Goal: Information Seeking & Learning: Learn about a topic

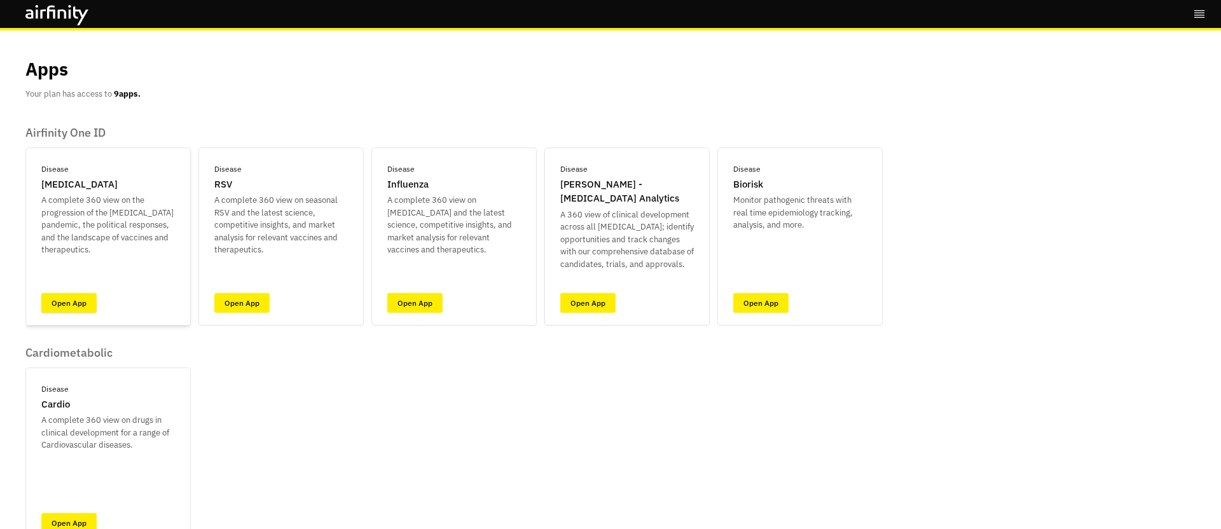
click at [72, 305] on link "Open App" at bounding box center [68, 303] width 55 height 20
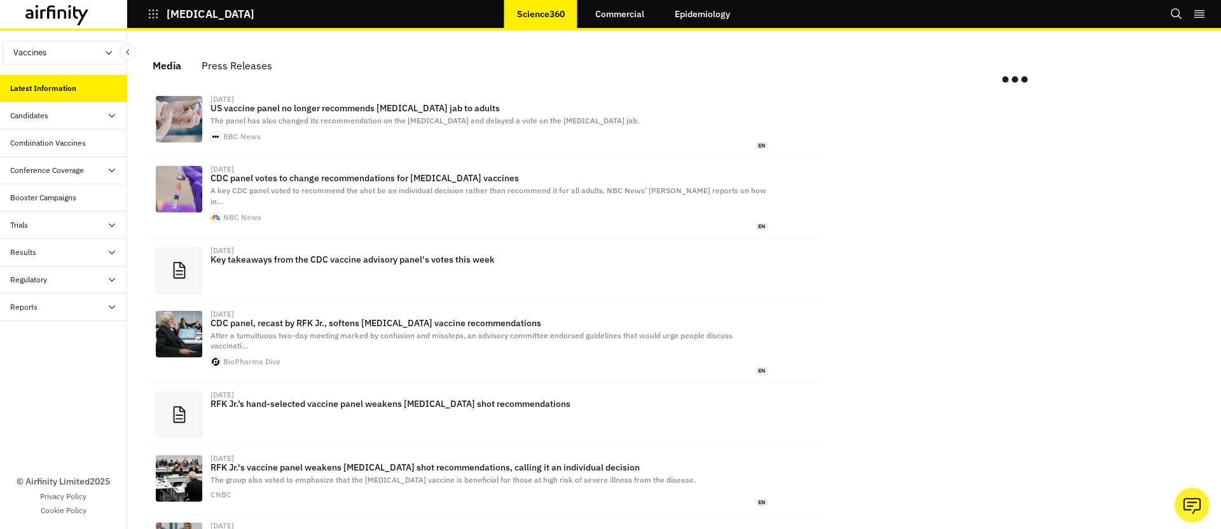
drag, startPoint x: 90, startPoint y: 52, endPoint x: 88, endPoint y: 87, distance: 35.0
click at [90, 52] on button "Vaccines" at bounding box center [64, 53] width 122 height 24
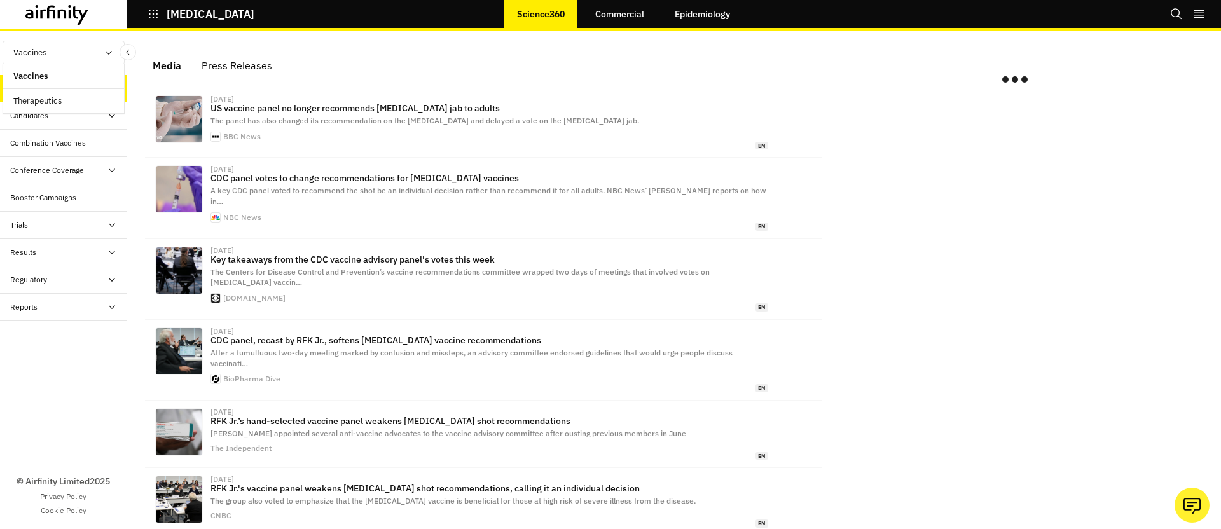
click at [73, 105] on link "Therapeutics" at bounding box center [63, 101] width 121 height 24
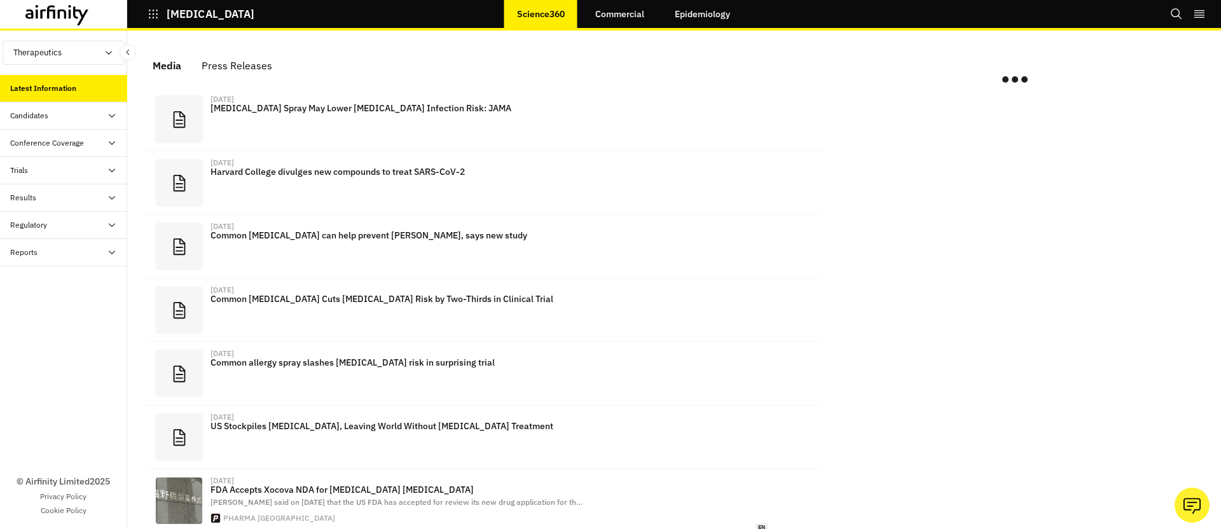
click at [61, 153] on div "Conference Coverage" at bounding box center [63, 143] width 127 height 27
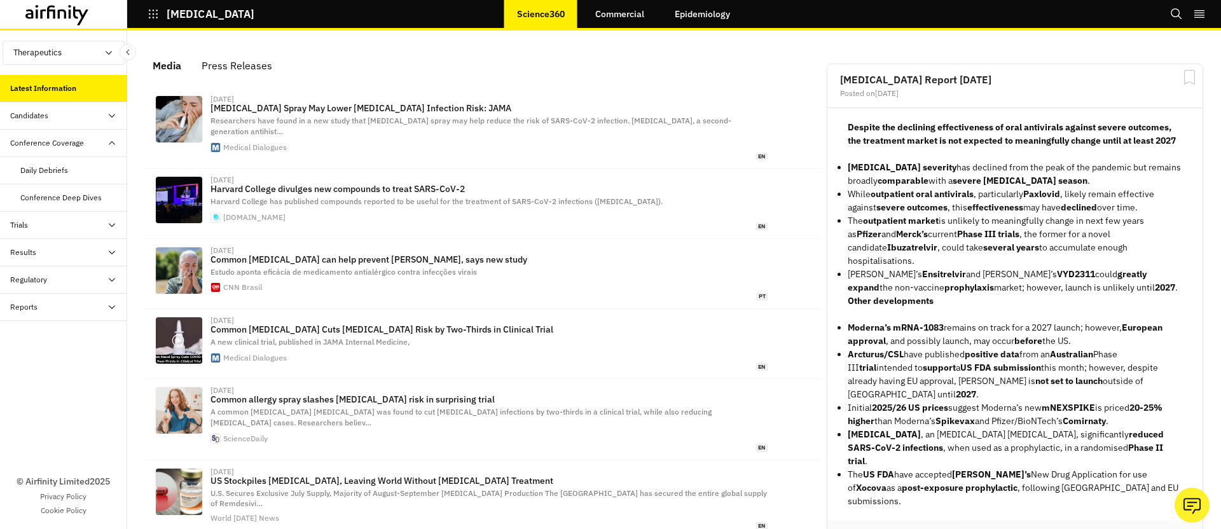
click at [69, 122] on div "Candidates" at bounding box center [63, 115] width 127 height 27
click at [67, 170] on div "Progress Tracker" at bounding box center [48, 170] width 57 height 11
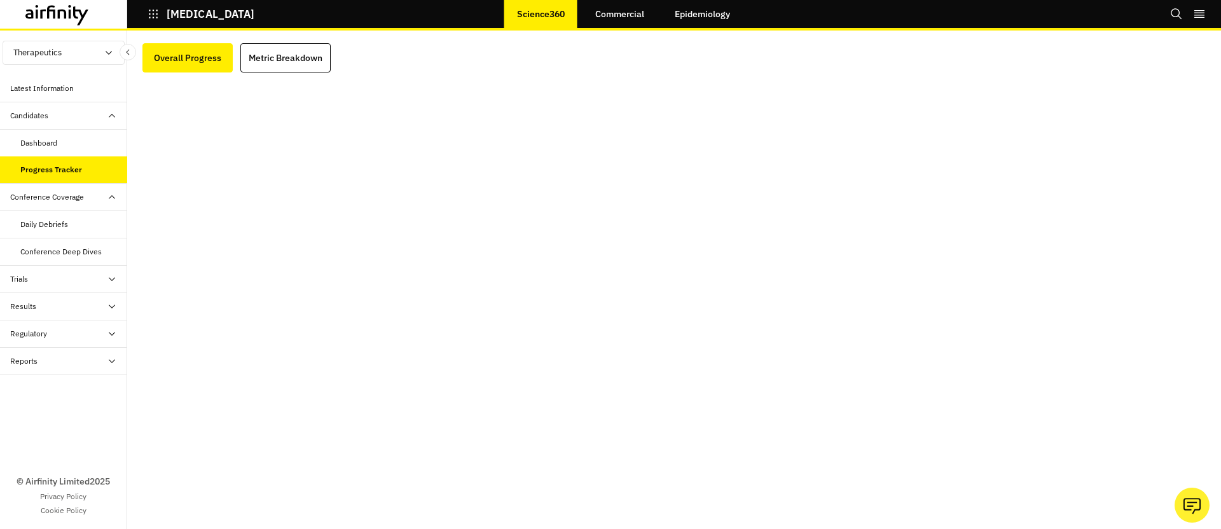
click at [47, 139] on div "Dashboard" at bounding box center [38, 142] width 37 height 11
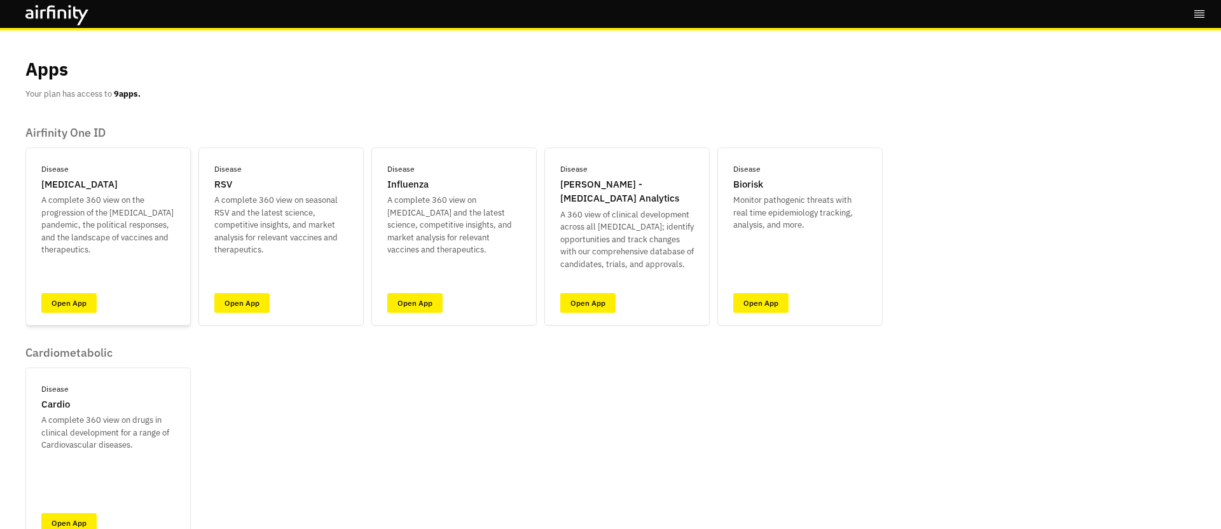
click at [33, 306] on div "Disease [MEDICAL_DATA] A complete 360 view on the progression of the [MEDICAL_D…" at bounding box center [107, 237] width 165 height 178
click at [50, 301] on link "Open App" at bounding box center [68, 303] width 55 height 20
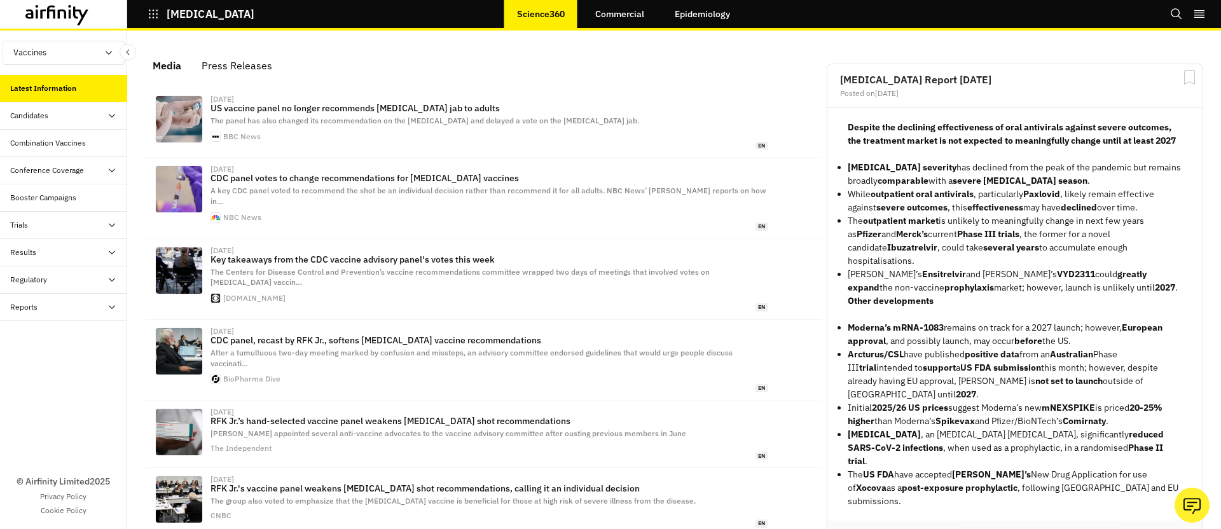
scroll to position [789, 382]
click at [90, 118] on div "Candidates" at bounding box center [68, 115] width 117 height 11
click at [81, 137] on div "Dashboard" at bounding box center [73, 142] width 107 height 11
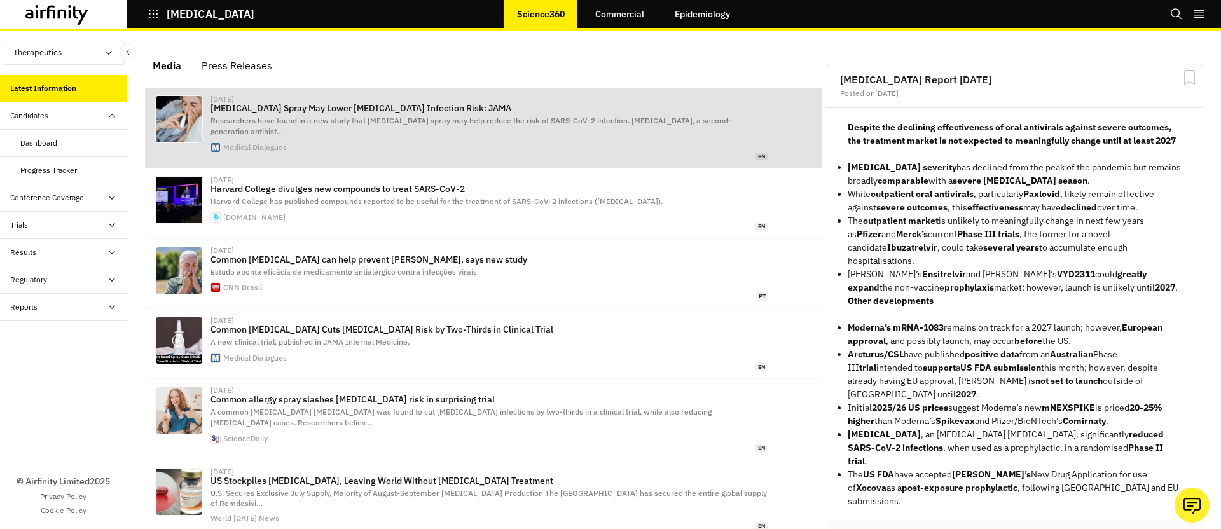
scroll to position [791, 382]
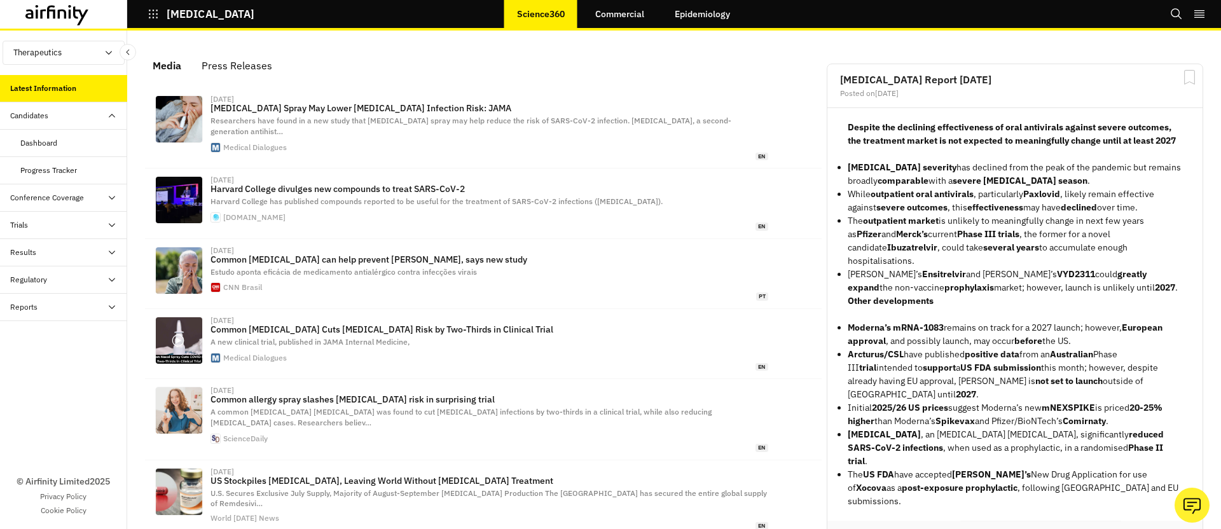
click at [59, 141] on div "Dashboard" at bounding box center [73, 142] width 107 height 11
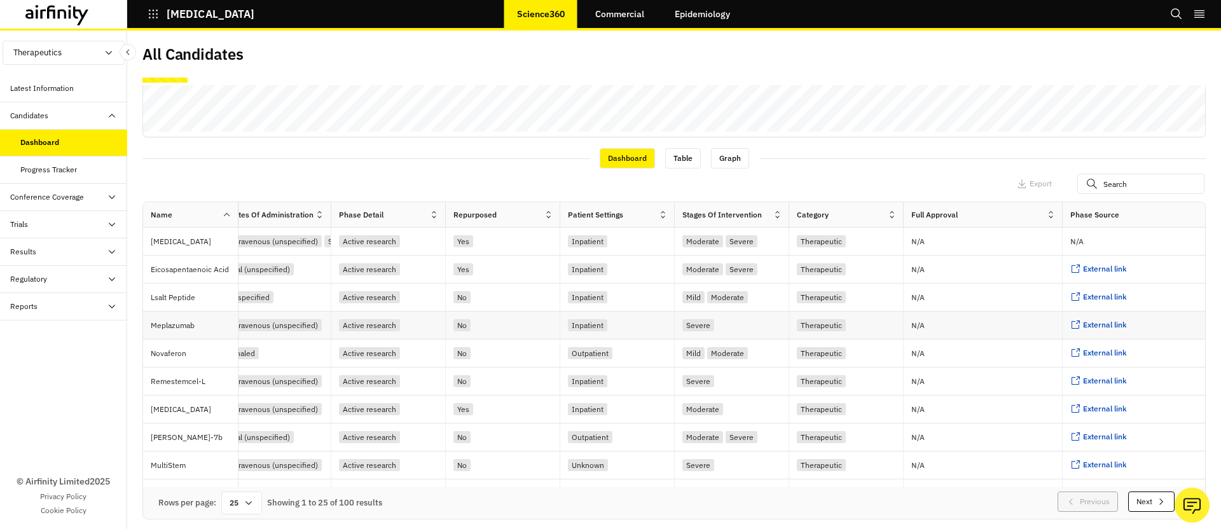
scroll to position [0, 839]
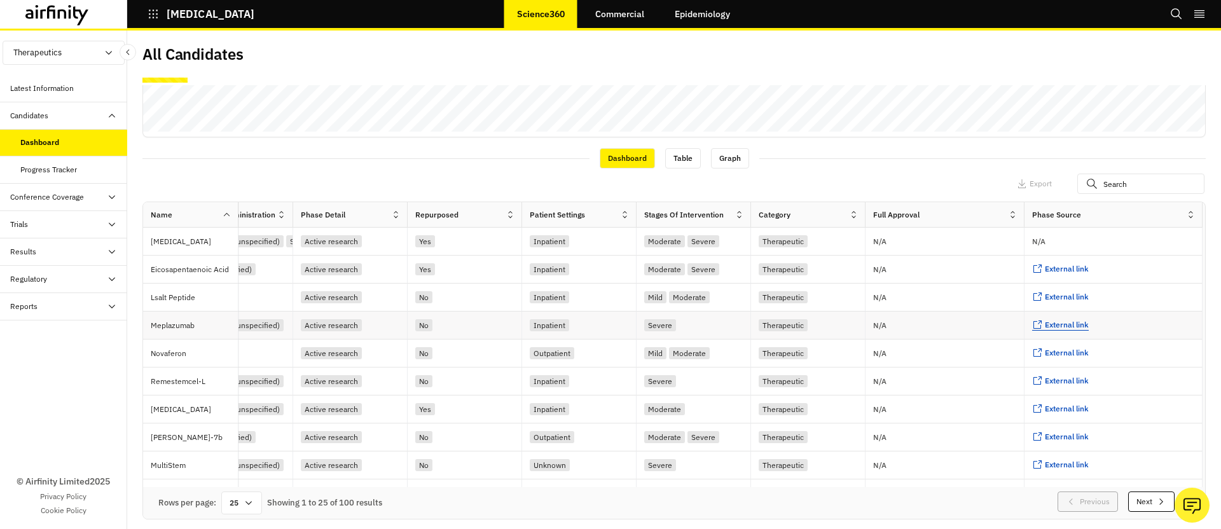
click at [1049, 324] on span "External link" at bounding box center [1067, 325] width 44 height 10
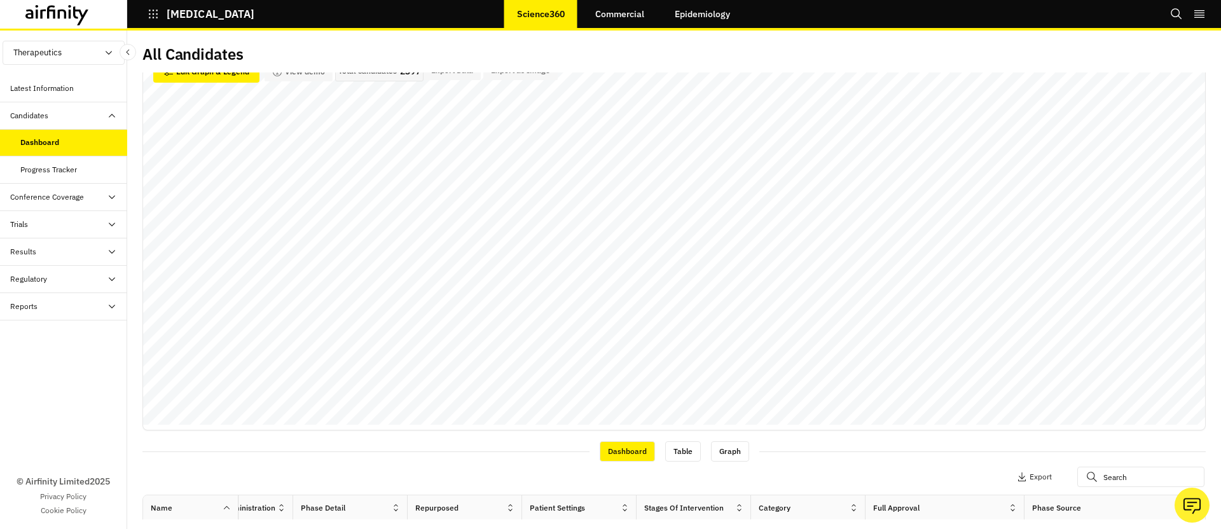
scroll to position [0, 0]
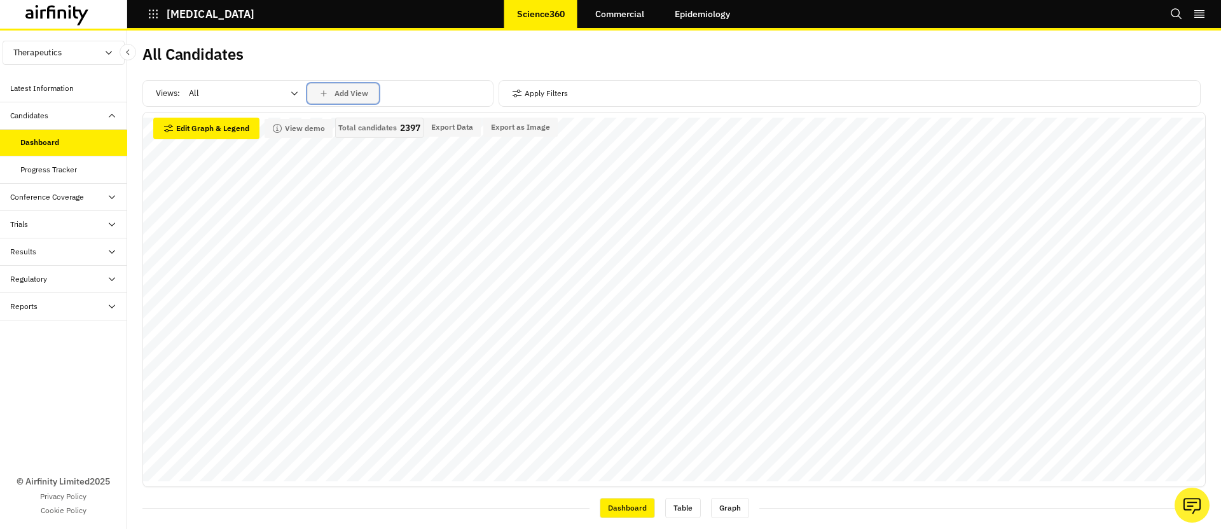
click at [345, 93] on p "Add View" at bounding box center [352, 93] width 34 height 9
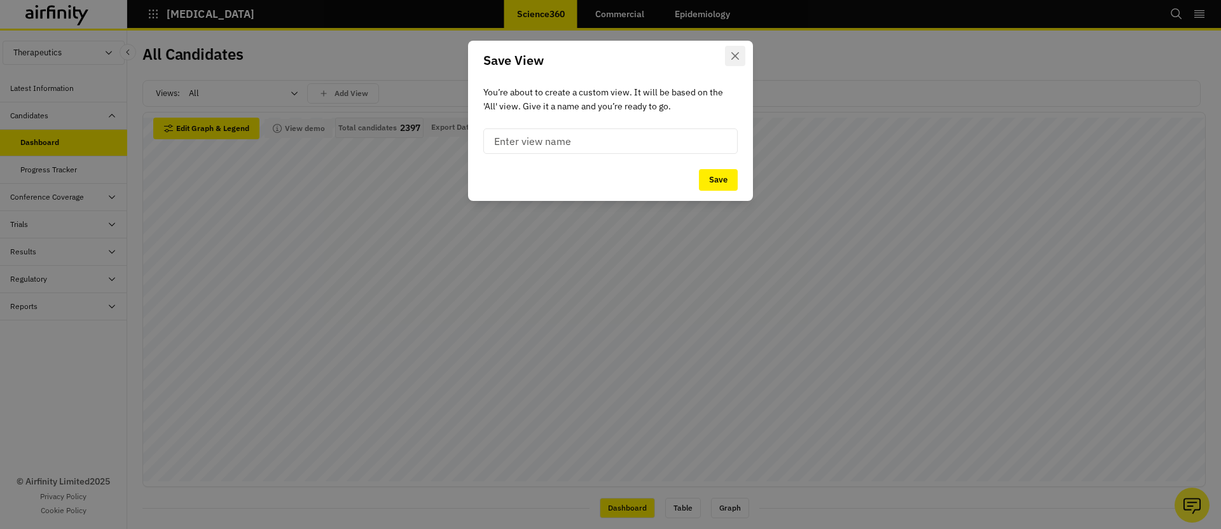
drag, startPoint x: 723, startPoint y: 52, endPoint x: 733, endPoint y: 53, distance: 10.3
click at [723, 52] on header "Save View" at bounding box center [610, 60] width 285 height 39
drag, startPoint x: 749, startPoint y: 53, endPoint x: 739, endPoint y: 54, distance: 9.6
click at [748, 53] on header "Save View" at bounding box center [610, 60] width 285 height 39
click at [737, 55] on icon "Close" at bounding box center [735, 56] width 8 height 8
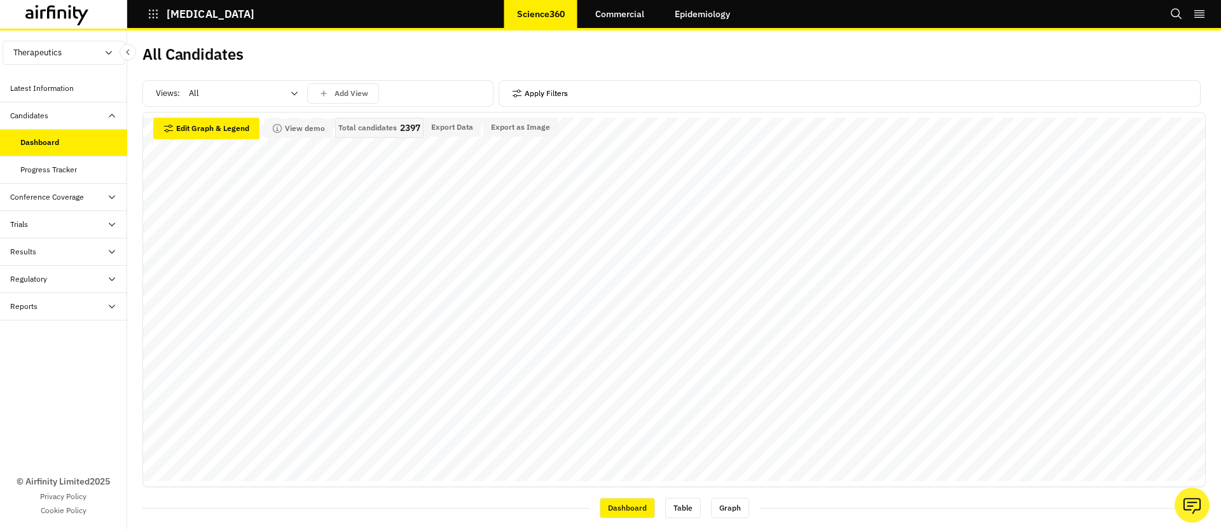
click at [539, 88] on button "Apply Filters" at bounding box center [540, 93] width 56 height 20
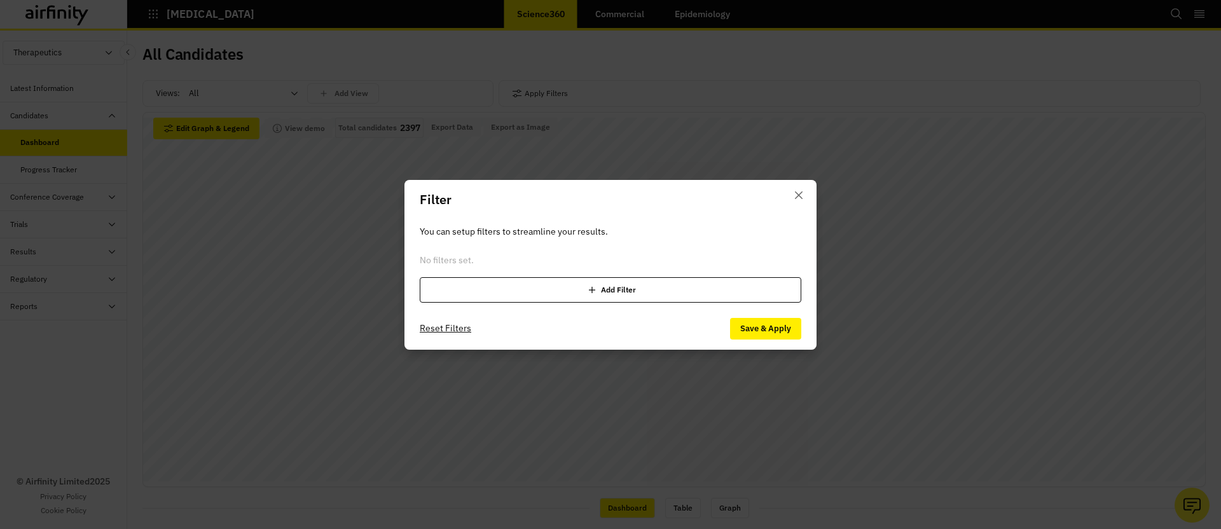
click at [518, 293] on div "Add Filter" at bounding box center [611, 289] width 382 height 25
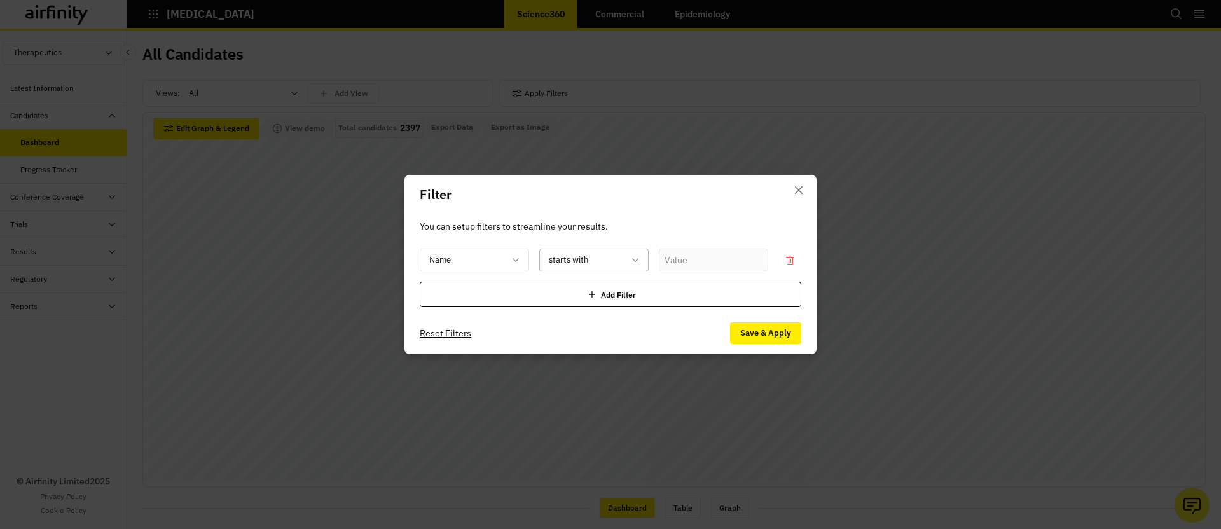
click at [605, 263] on div at bounding box center [586, 260] width 75 height 16
click at [703, 261] on input "text" at bounding box center [713, 260] width 109 height 23
type input "Eb05"
click at [765, 333] on button "Save & Apply" at bounding box center [765, 333] width 71 height 22
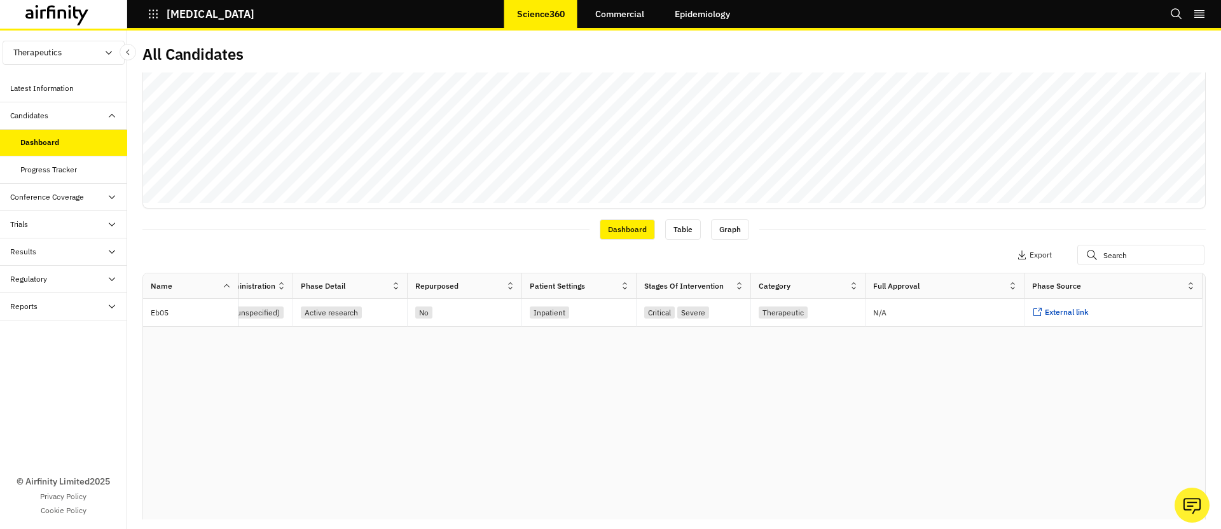
scroll to position [279, 0]
click at [1068, 317] on div "External link ..." at bounding box center [1114, 312] width 178 height 28
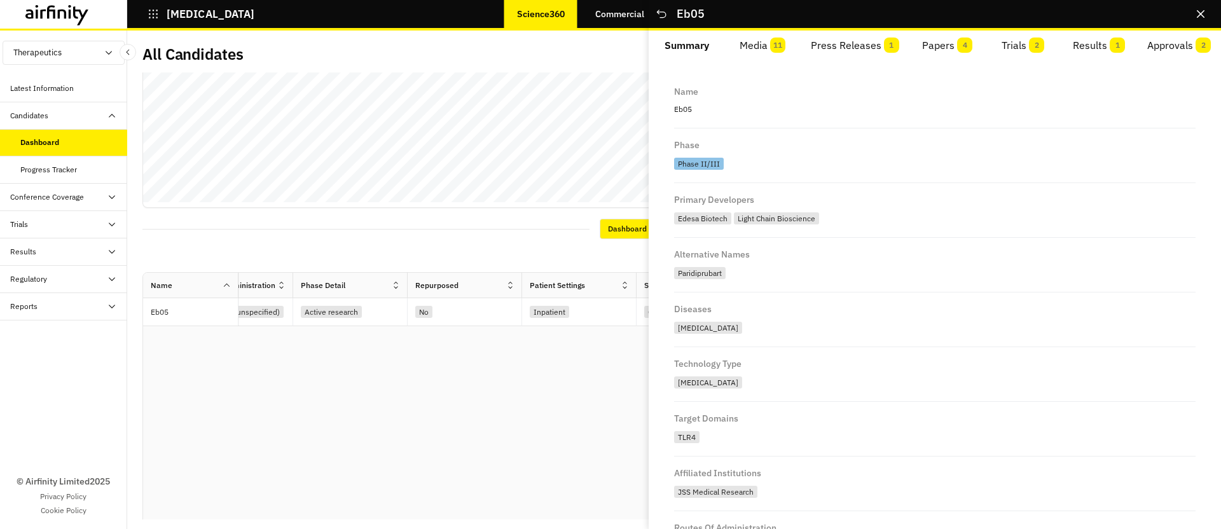
click at [564, 396] on div "Name Phase Primary Developers Alternative Names Diseases Technology Type Target…" at bounding box center [674, 415] width 1062 height 285
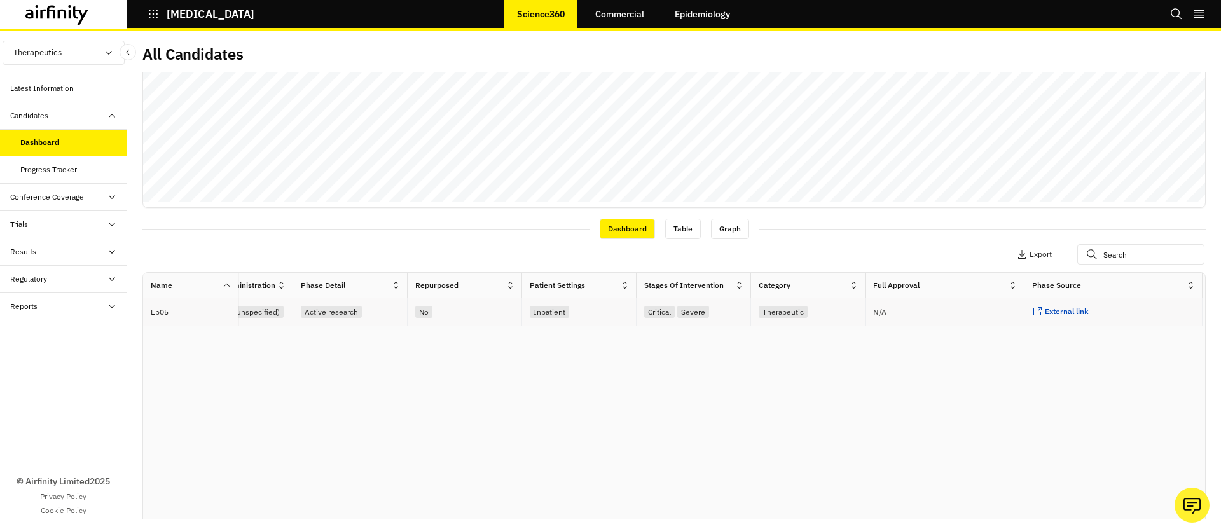
click at [1072, 310] on span "External link" at bounding box center [1067, 312] width 44 height 10
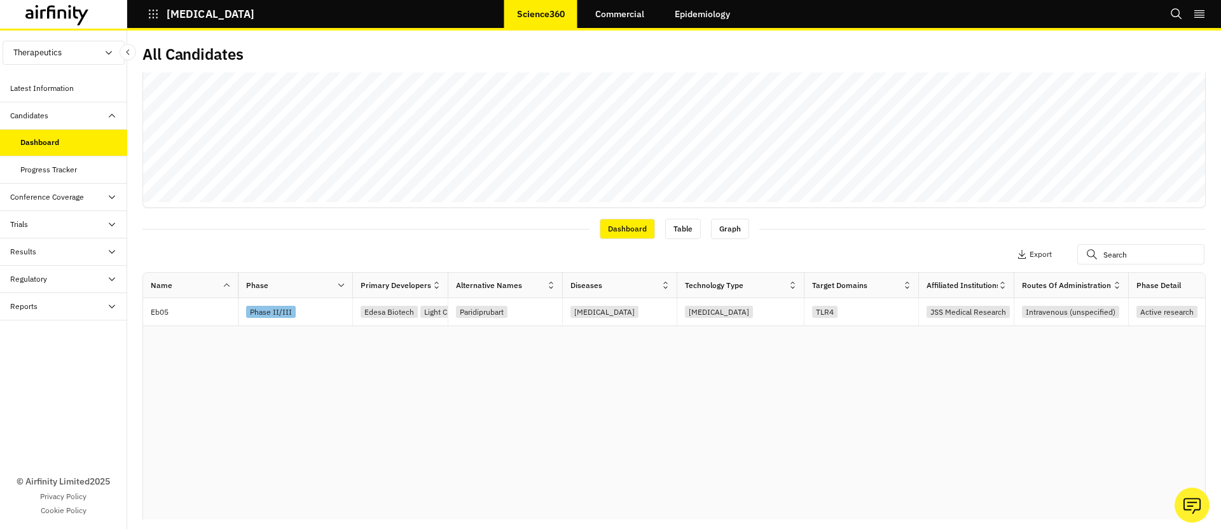
scroll to position [0, 0]
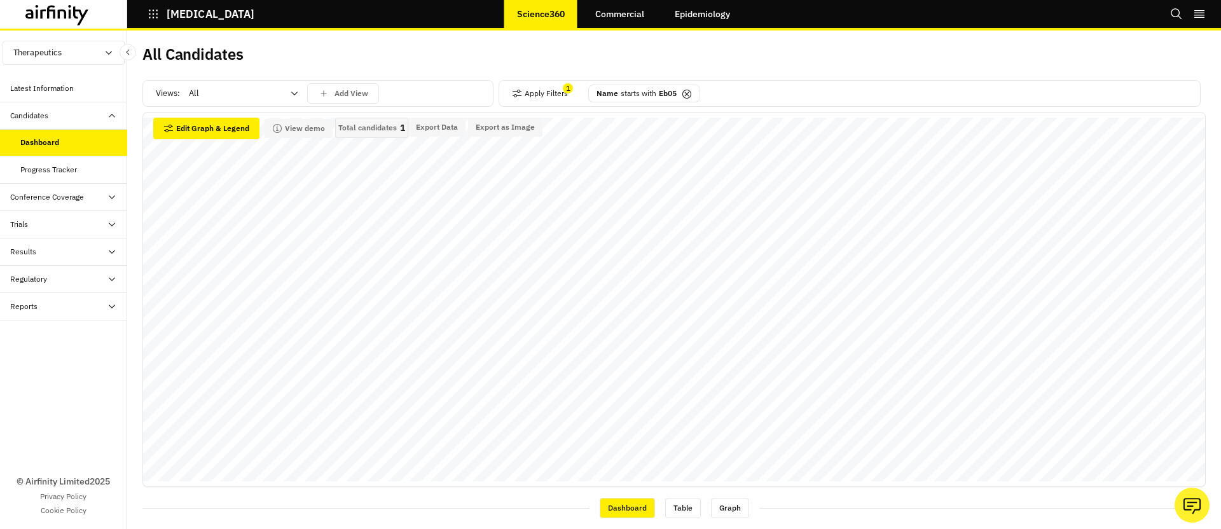
click at [679, 94] on div "Name starts with Eb05" at bounding box center [644, 94] width 112 height 18
click at [687, 91] on icon at bounding box center [687, 94] width 10 height 10
click at [518, 95] on icon "button" at bounding box center [517, 93] width 10 height 10
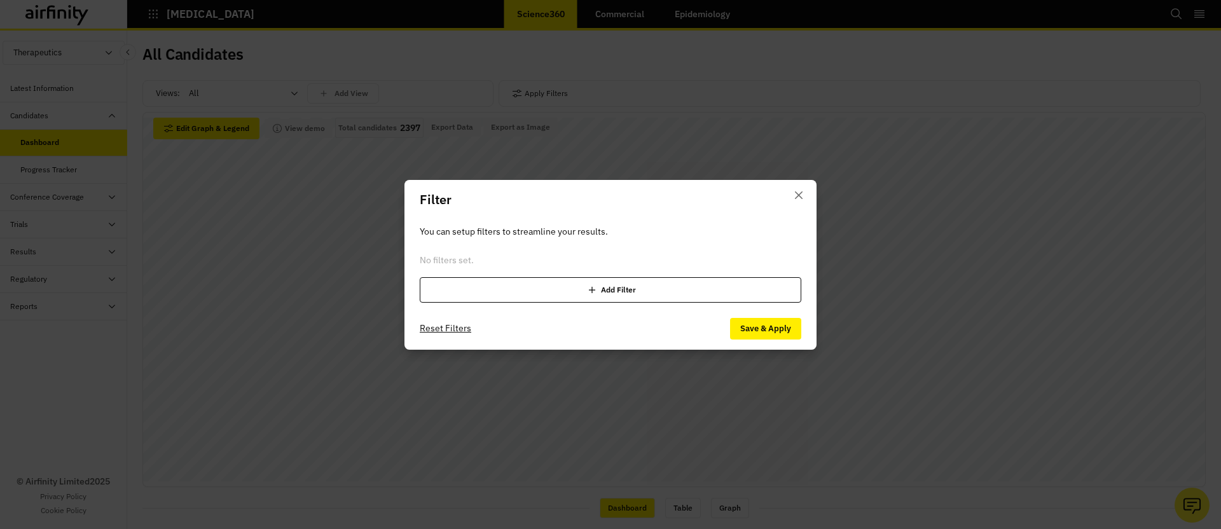
click at [537, 289] on div "Add Filter" at bounding box center [611, 289] width 382 height 25
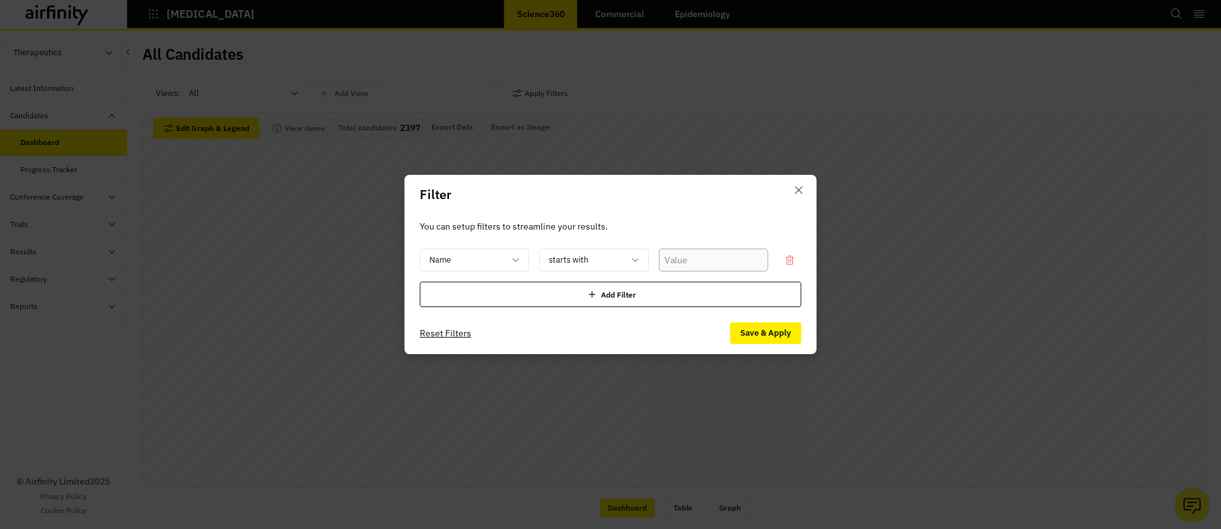
click at [713, 261] on input "text" at bounding box center [713, 260] width 109 height 23
type input "C144-LS"
click at [740, 335] on button "Save & Apply" at bounding box center [765, 333] width 71 height 22
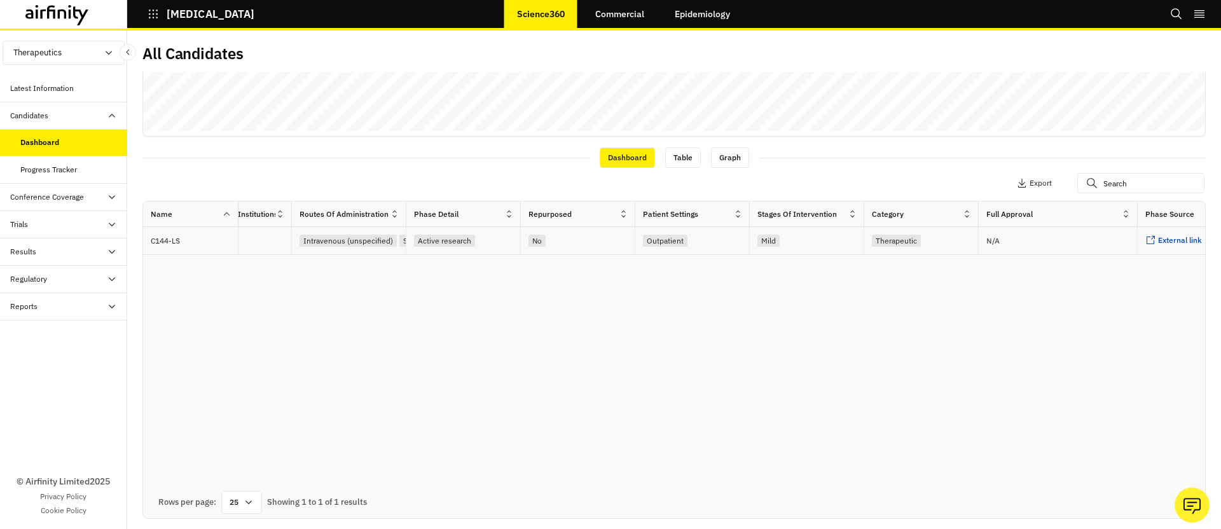
scroll to position [0, 839]
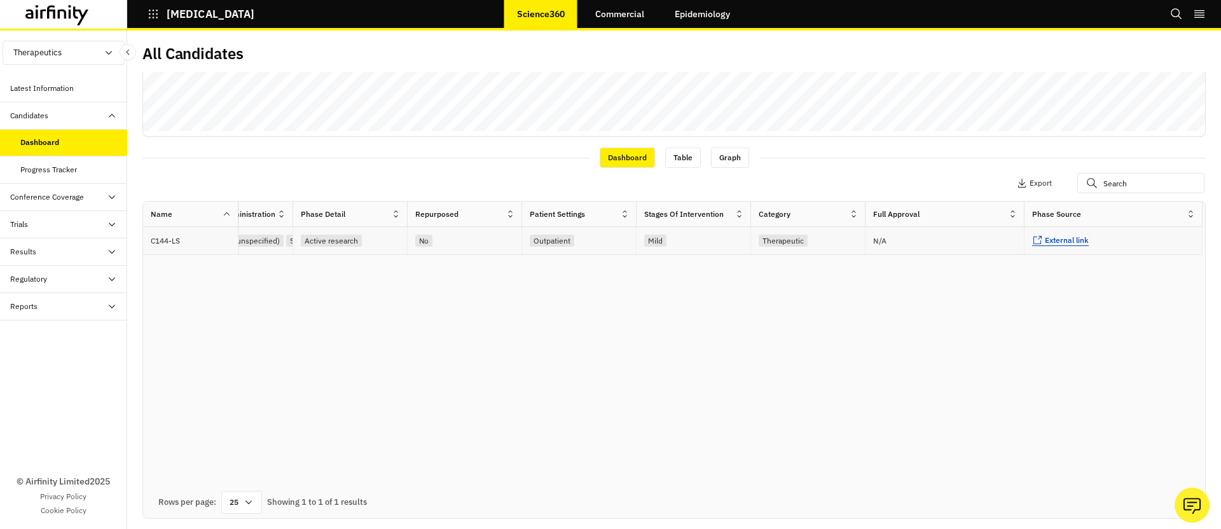
click at [1059, 240] on span "External link" at bounding box center [1067, 240] width 44 height 10
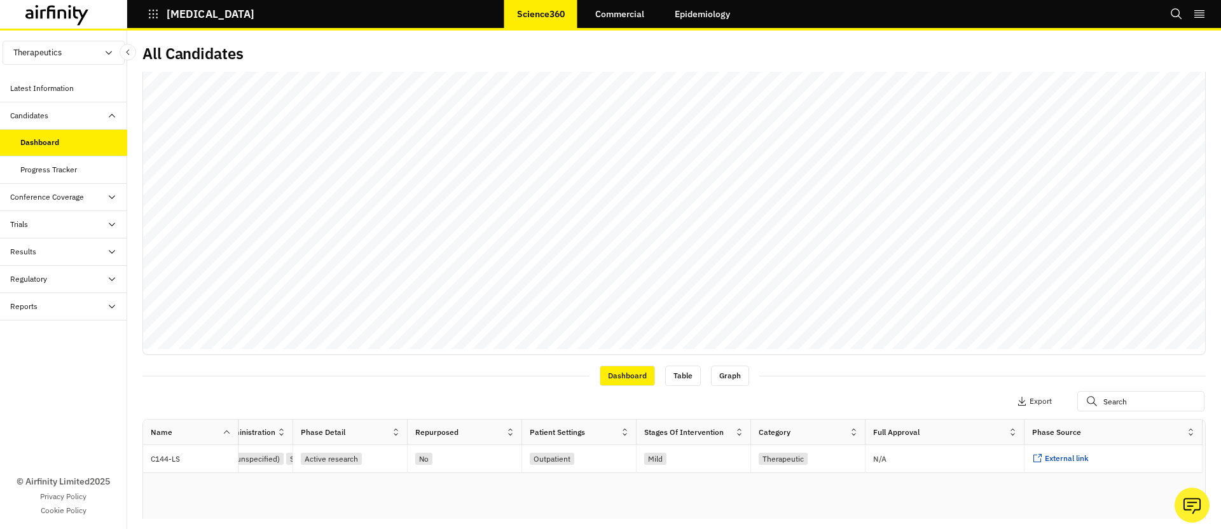
scroll to position [0, 0]
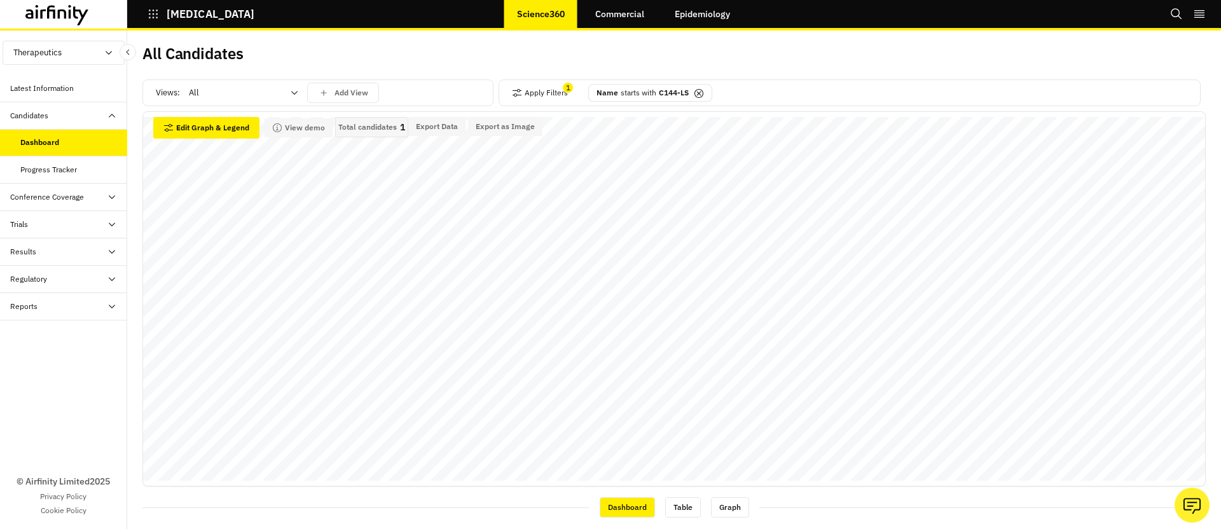
click at [643, 88] on p "starts with" at bounding box center [639, 92] width 36 height 11
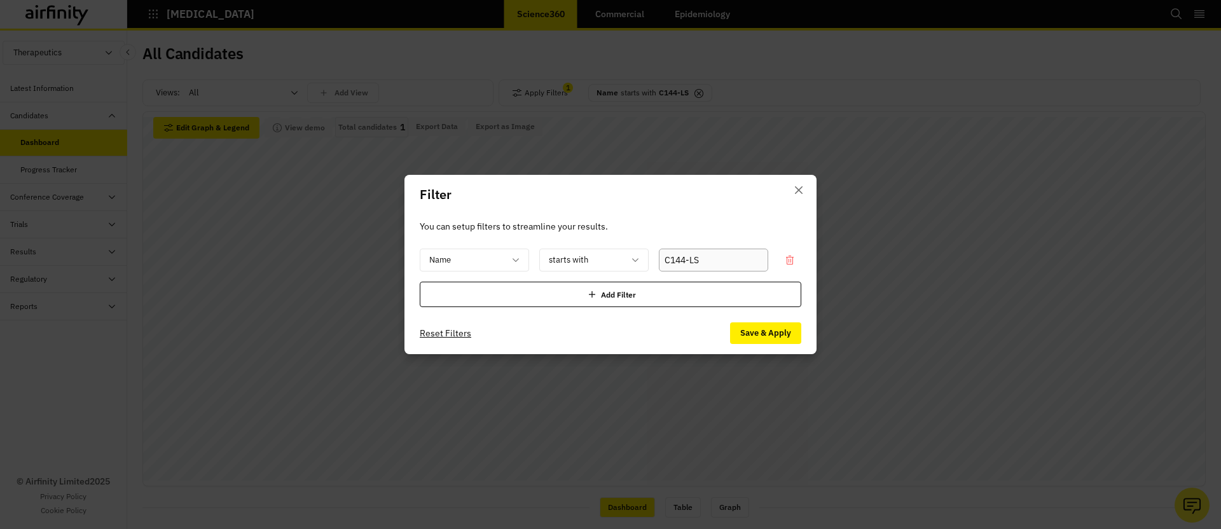
drag, startPoint x: 711, startPoint y: 260, endPoint x: 655, endPoint y: 261, distance: 56.0
click at [654, 262] on div "Name starts with C144-LS" at bounding box center [611, 260] width 382 height 23
type input "AZD5"
click at [780, 336] on button "Save & Apply" at bounding box center [765, 333] width 71 height 22
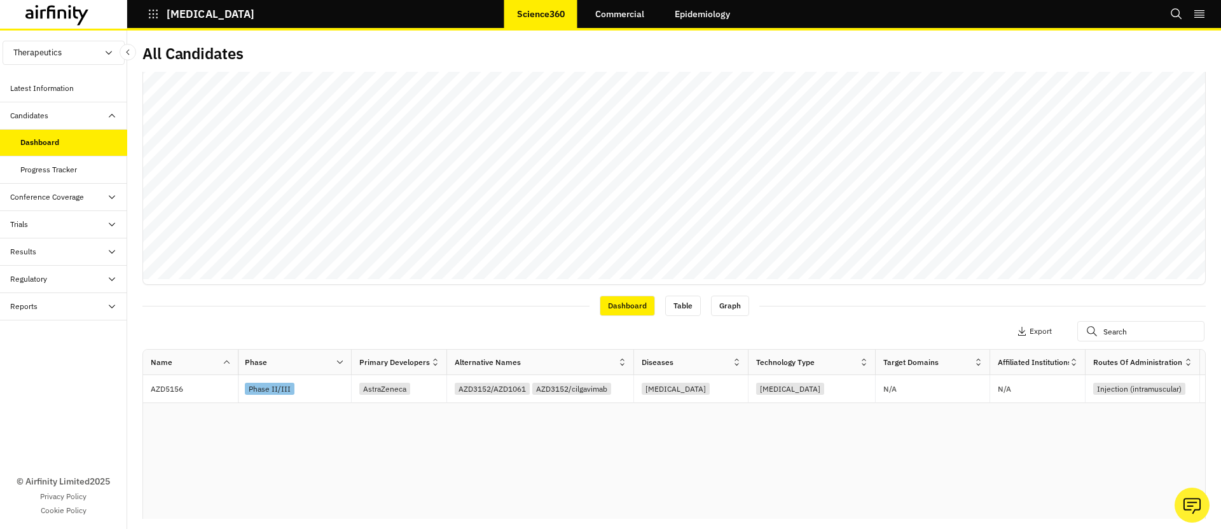
drag, startPoint x: 593, startPoint y: 359, endPoint x: 634, endPoint y: 360, distance: 41.4
click at [634, 360] on div at bounding box center [633, 362] width 6 height 15
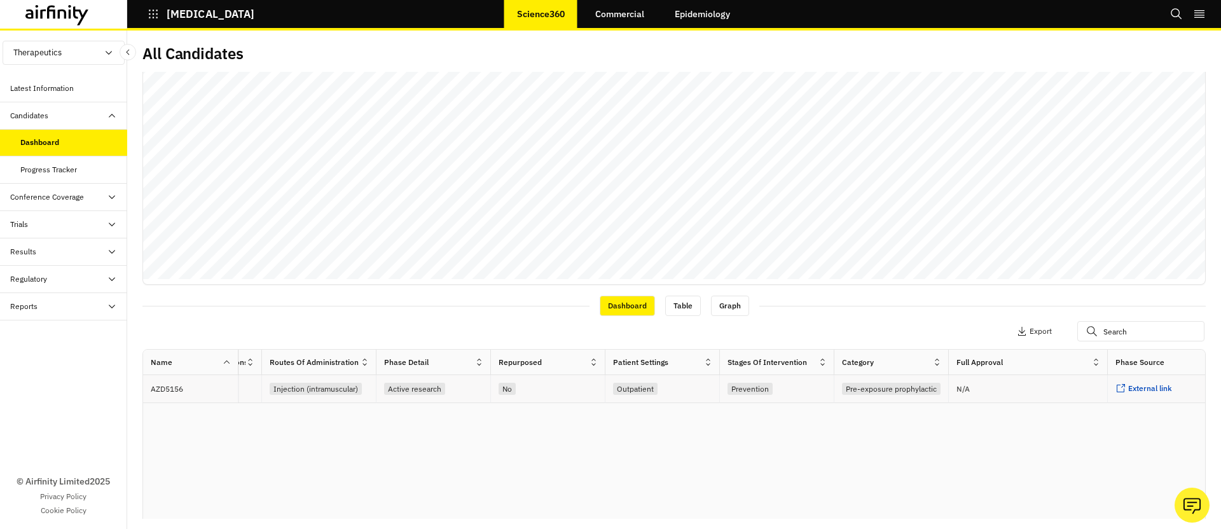
scroll to position [0, 911]
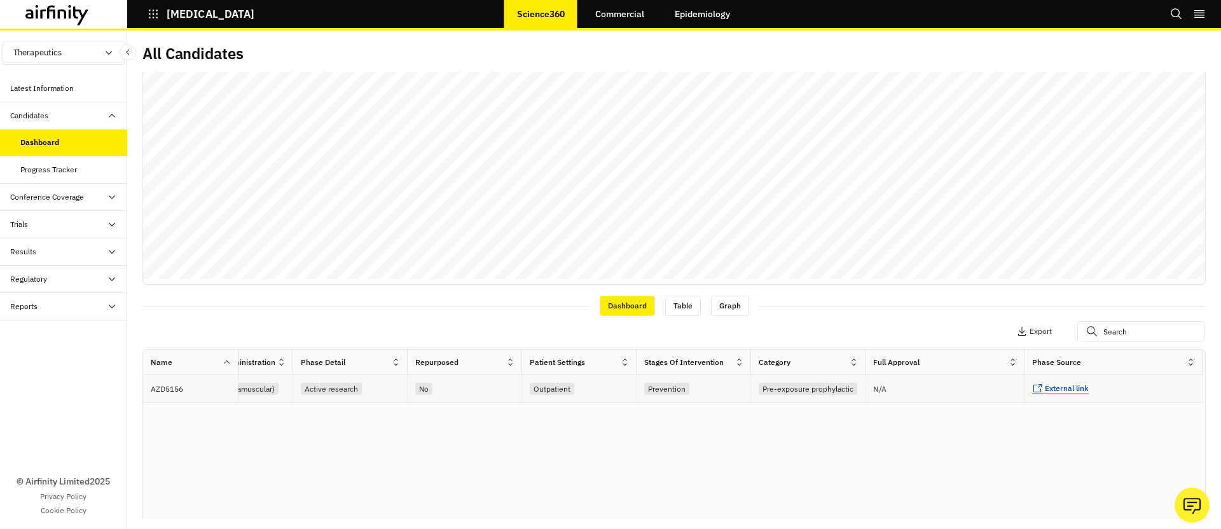
click at [1076, 385] on span "External link" at bounding box center [1067, 388] width 44 height 10
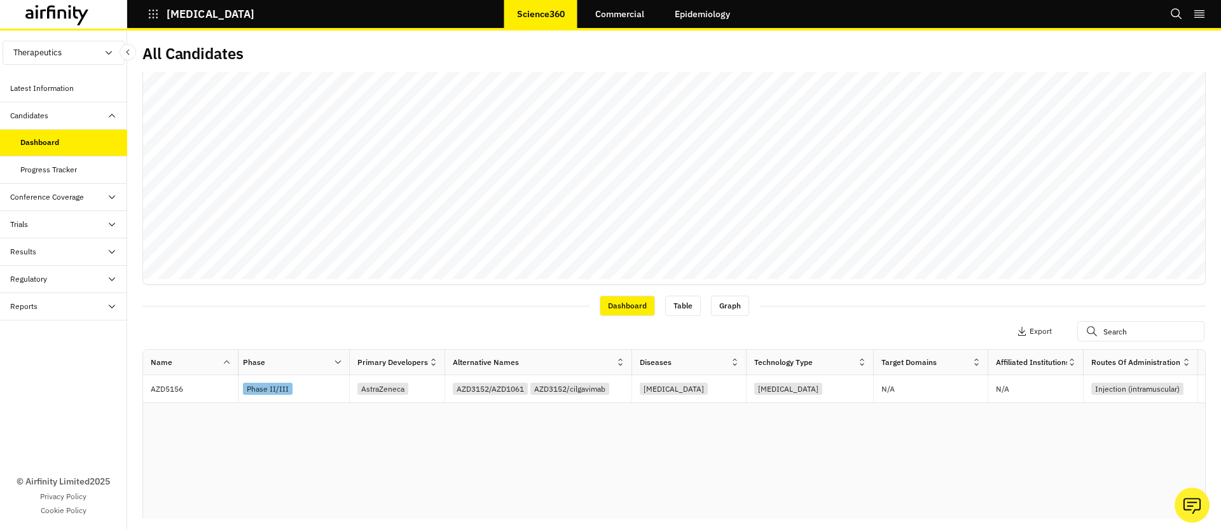
scroll to position [0, 0]
click at [176, 389] on p "AZD5156" at bounding box center [194, 389] width 87 height 13
click at [166, 392] on p "AZD5156" at bounding box center [194, 389] width 87 height 13
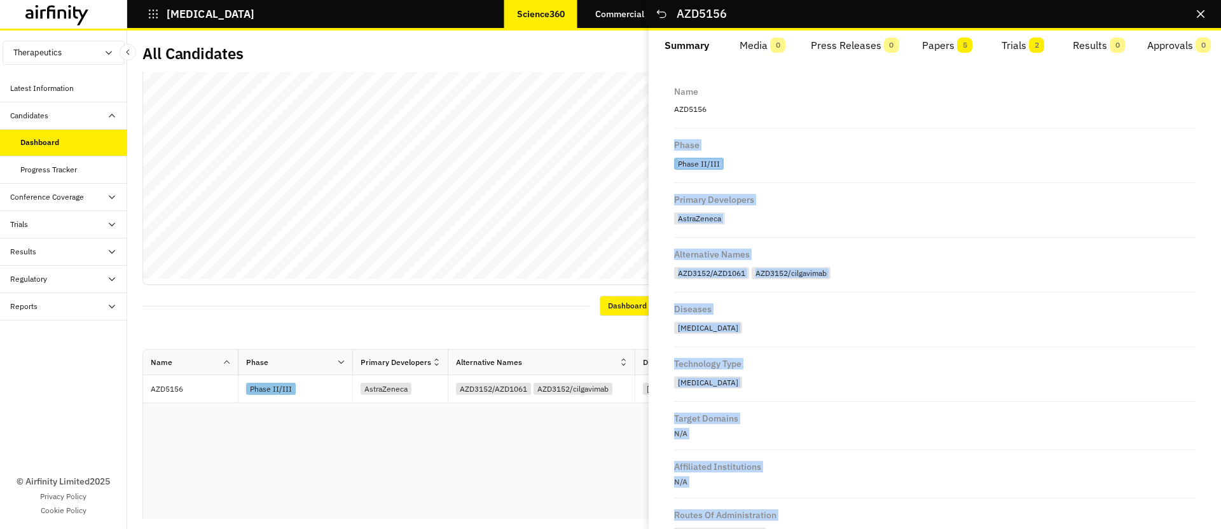
click at [631, 107] on div "All Candidates AZD5156 … Summary Media 0 Press Releases 0 Papers 5 Trials 2 Res…" at bounding box center [673, 281] width 1063 height 476
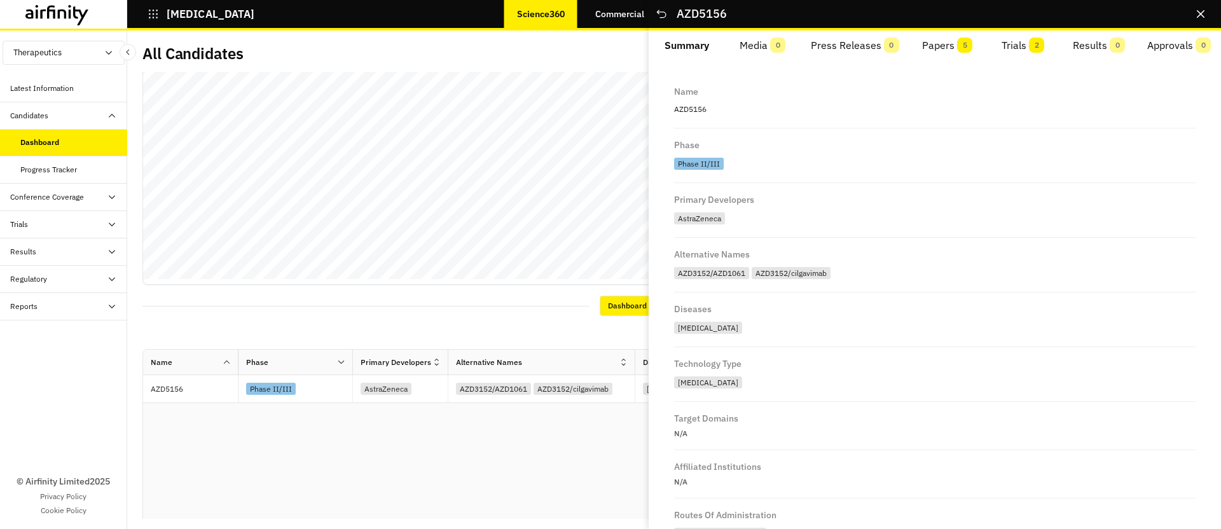
drag, startPoint x: 748, startPoint y: 102, endPoint x: 719, endPoint y: 108, distance: 29.3
click at [748, 102] on p "AZD5156" at bounding box center [935, 109] width 522 height 17
drag, startPoint x: 707, startPoint y: 110, endPoint x: 672, endPoint y: 109, distance: 35.6
click at [672, 109] on div "Name AZD5156 Phase Phase II/III Primary Developers AstraZeneca Alternative Name…" at bounding box center [935, 499] width 542 height 848
copy p "AZD5156"
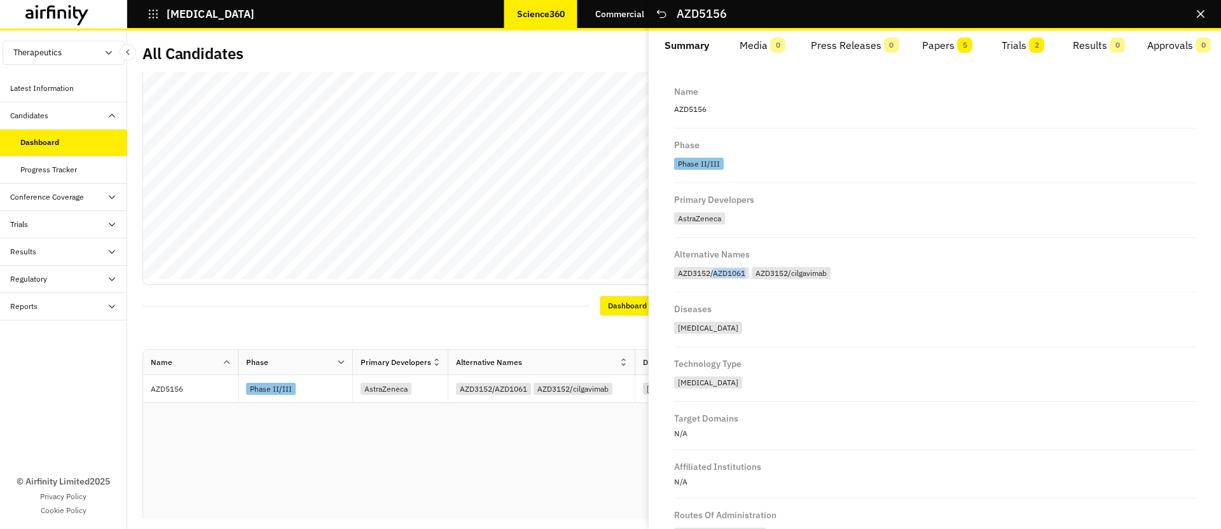
drag, startPoint x: 715, startPoint y: 275, endPoint x: 747, endPoint y: 277, distance: 31.9
click at [747, 277] on div "AZD3152/AZD1061" at bounding box center [711, 273] width 75 height 12
copy div "AZD1061"
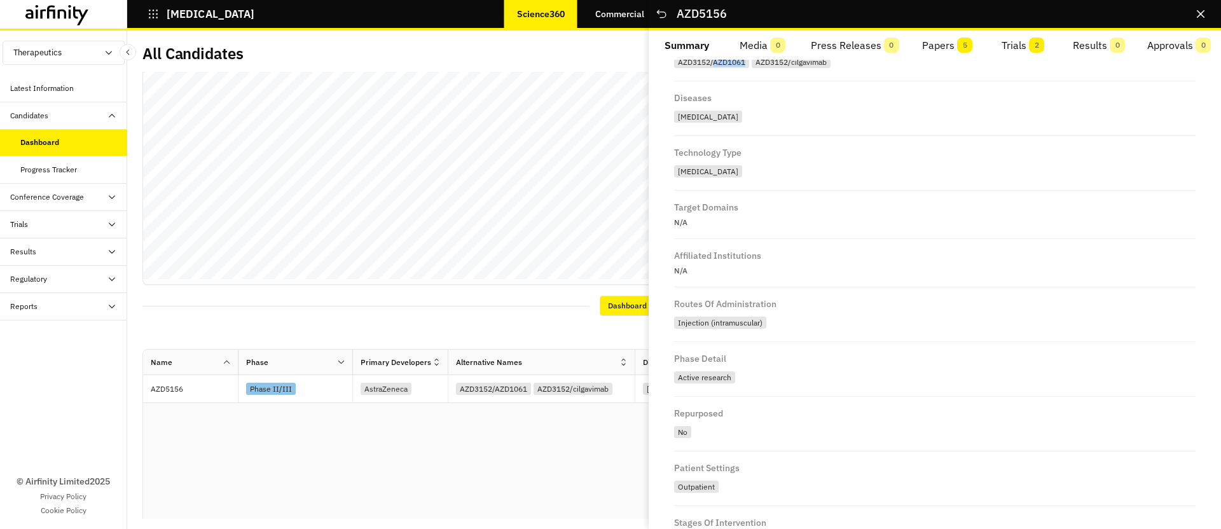
scroll to position [410, 0]
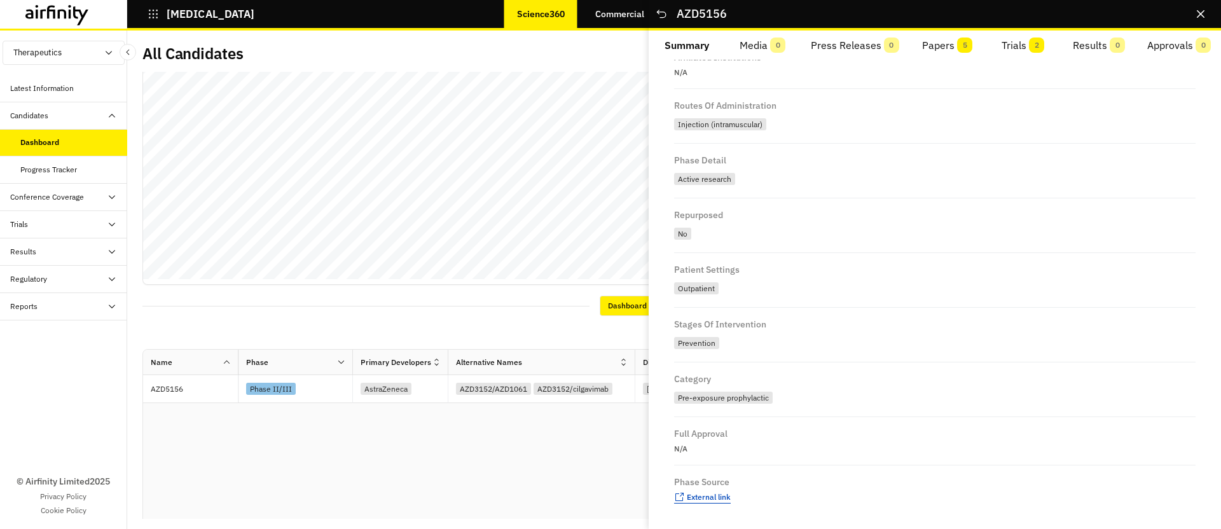
click at [703, 492] on span "External link" at bounding box center [709, 497] width 44 height 10
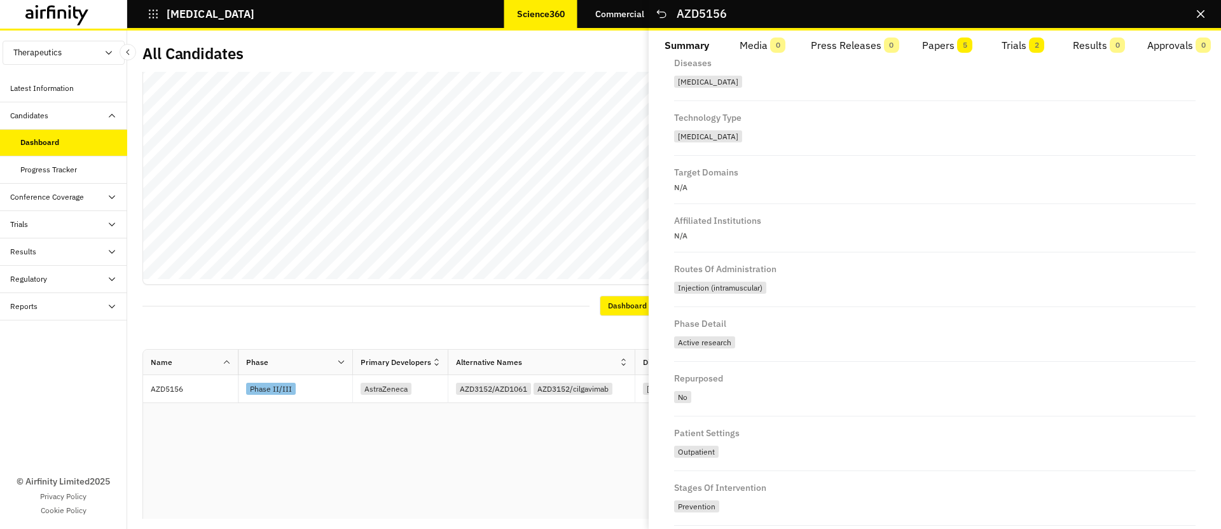
scroll to position [242, 0]
click at [1194, 8] on button "Close" at bounding box center [1201, 14] width 20 height 20
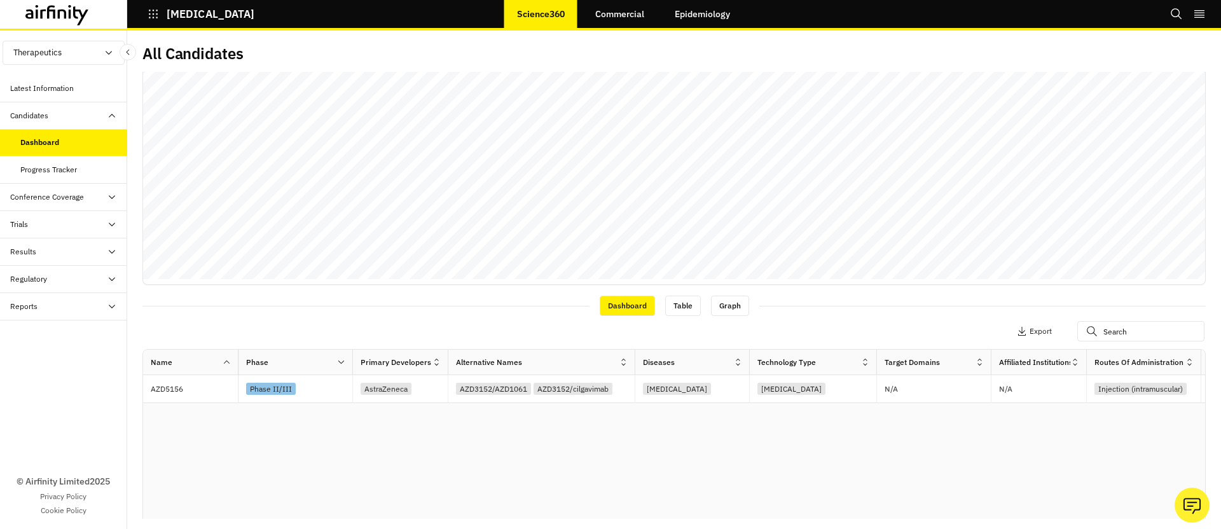
scroll to position [0, 0]
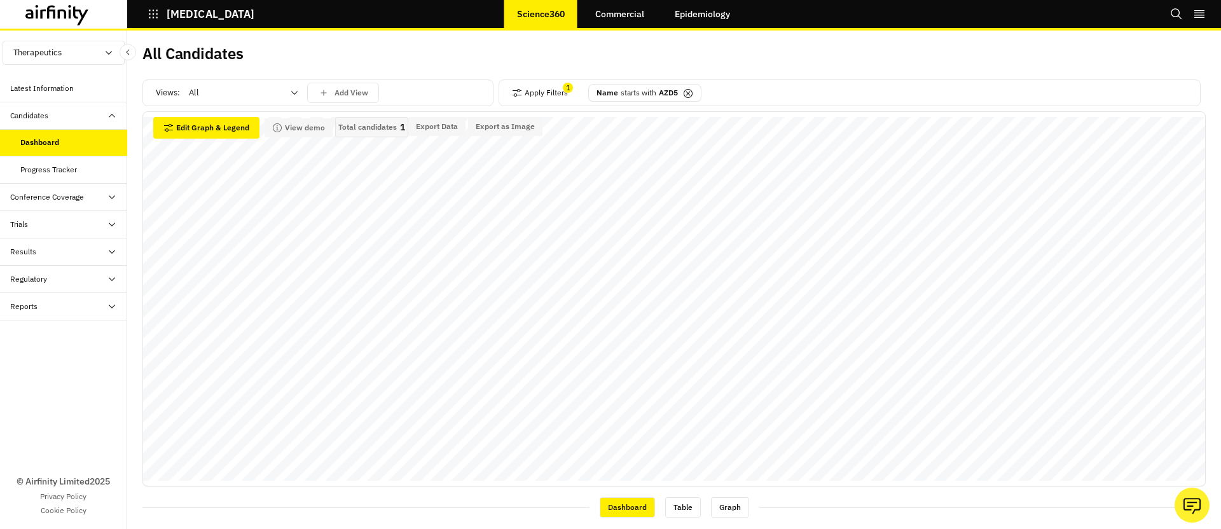
click at [668, 88] on p "AZD5" at bounding box center [668, 92] width 19 height 11
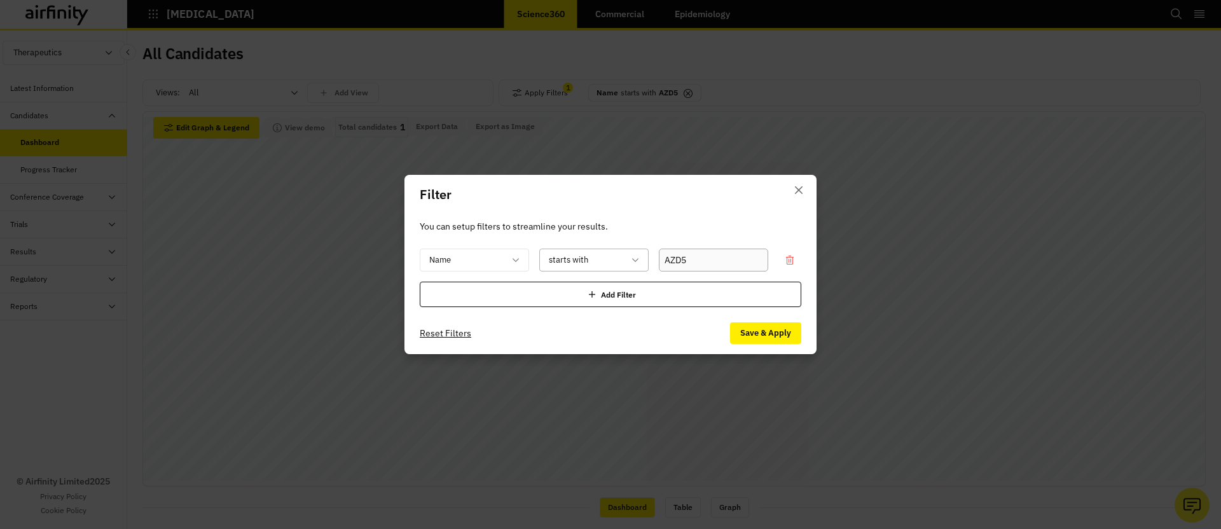
drag, startPoint x: 710, startPoint y: 263, endPoint x: 608, endPoint y: 258, distance: 102.5
click at [608, 258] on div "Name starts with AZD5" at bounding box center [611, 260] width 382 height 23
type input "SCTA"
click at [791, 339] on button "Save & Apply" at bounding box center [765, 333] width 71 height 22
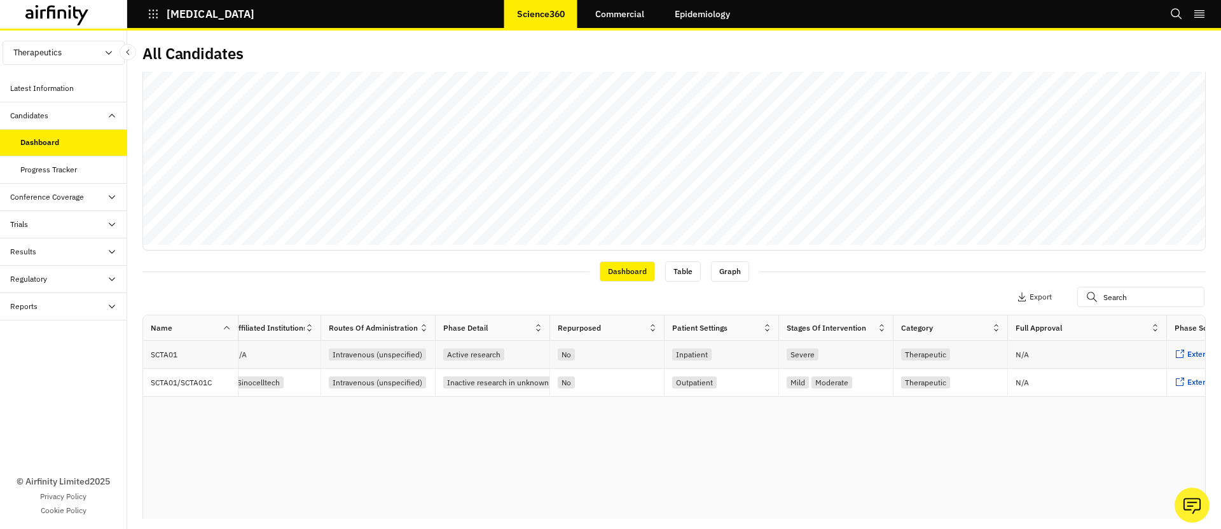
scroll to position [0, 911]
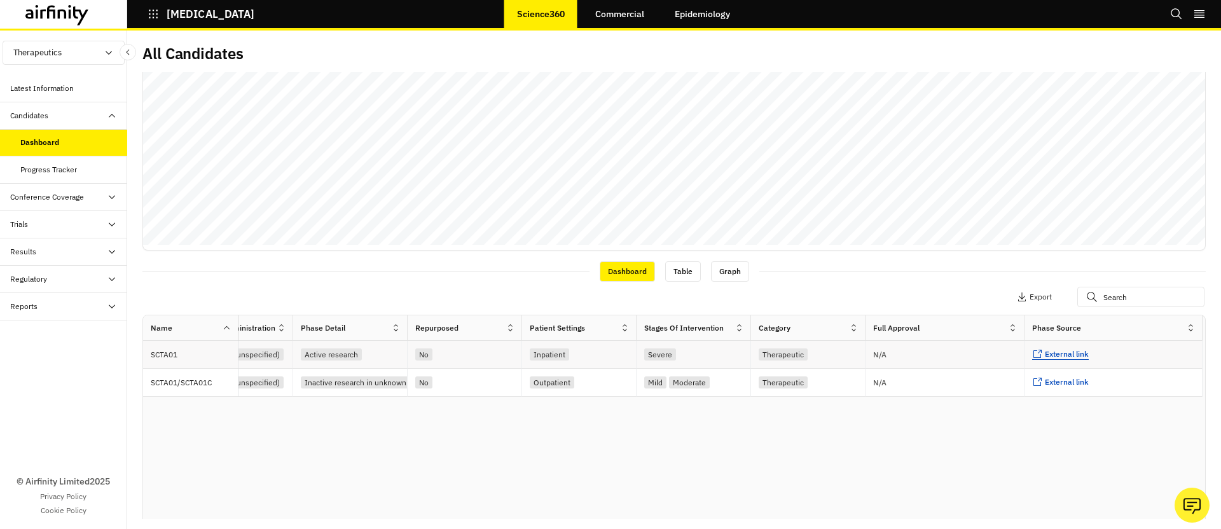
click at [1072, 352] on span "External link" at bounding box center [1067, 354] width 44 height 10
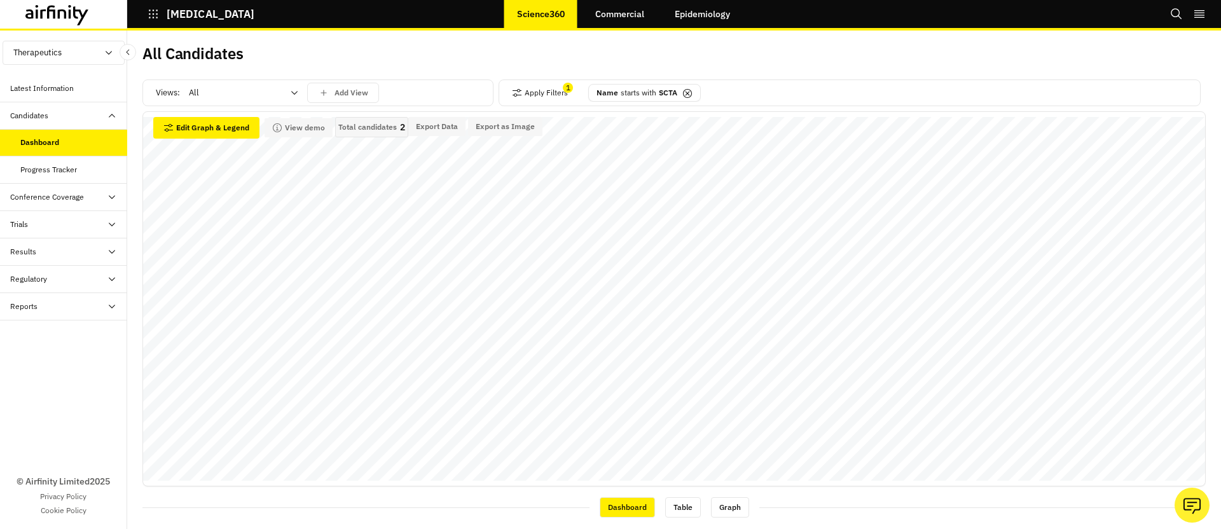
click at [639, 88] on p "starts with" at bounding box center [639, 92] width 36 height 11
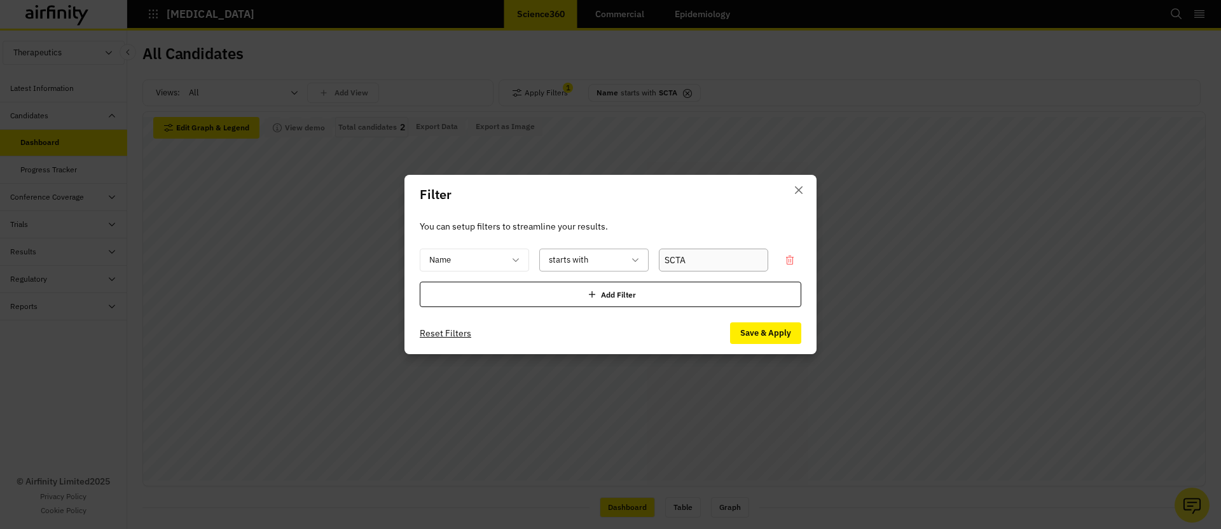
drag, startPoint x: 666, startPoint y: 259, endPoint x: 639, endPoint y: 258, distance: 27.4
click at [639, 258] on div "Name starts with SCTA" at bounding box center [611, 260] width 382 height 23
type input "Mavri"
click at [752, 333] on button "Save & Apply" at bounding box center [765, 333] width 71 height 22
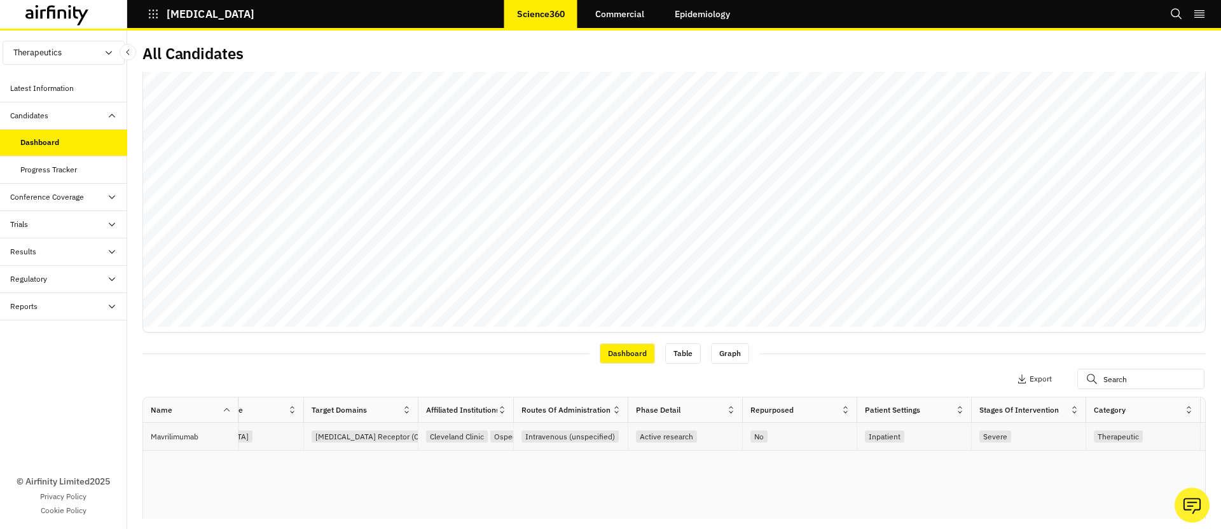
scroll to position [0, 911]
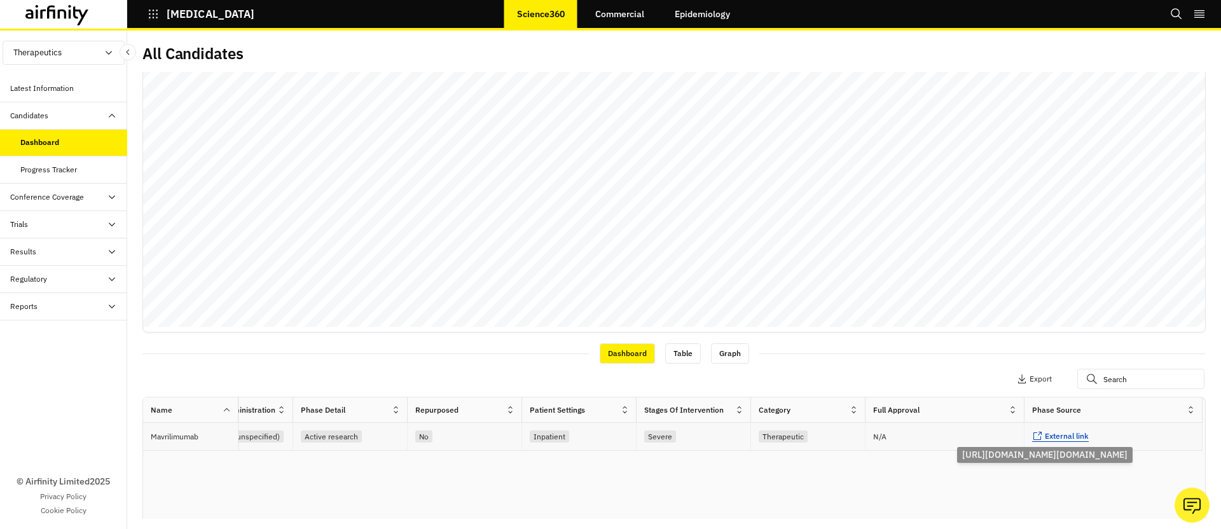
click at [1063, 434] on span "External link" at bounding box center [1067, 436] width 44 height 10
click at [32, 229] on div "Trials" at bounding box center [68, 224] width 117 height 11
click at [53, 252] on div "Table" at bounding box center [73, 251] width 107 height 11
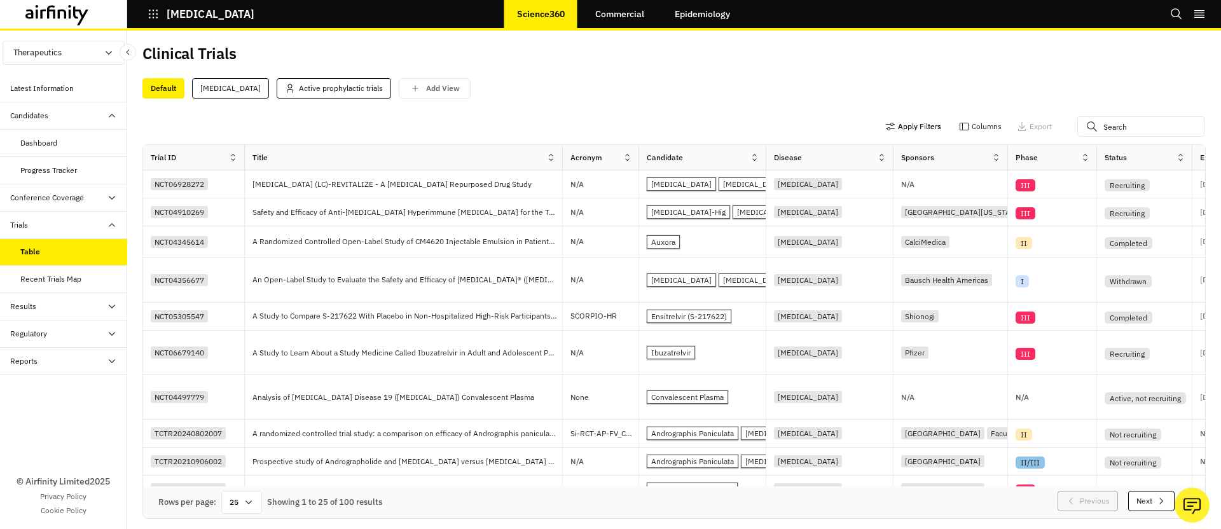
click at [908, 131] on button "Apply Filters" at bounding box center [913, 126] width 56 height 20
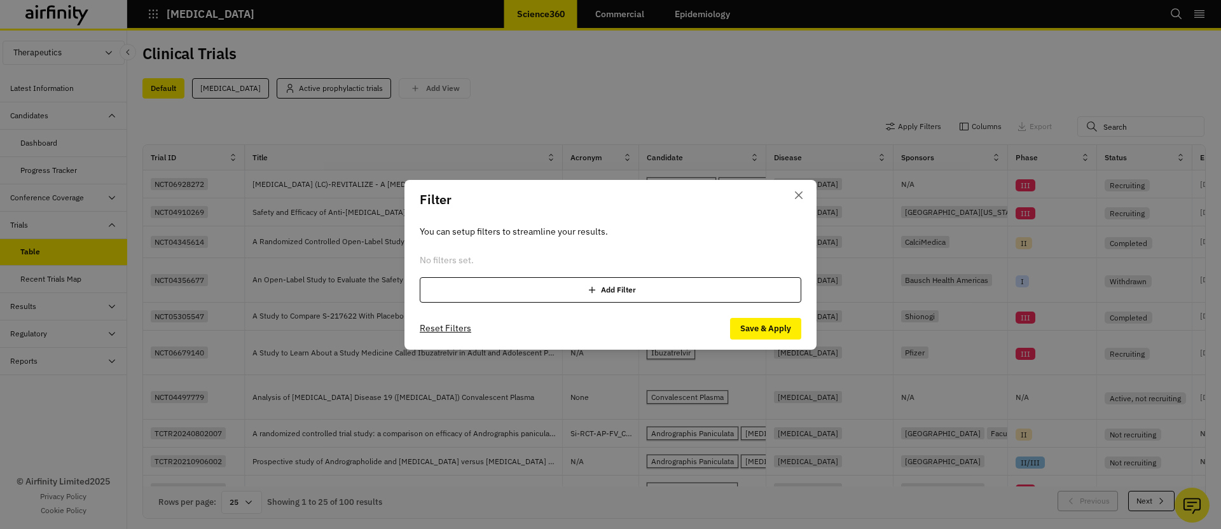
click at [631, 300] on div "Add Filter" at bounding box center [611, 289] width 382 height 25
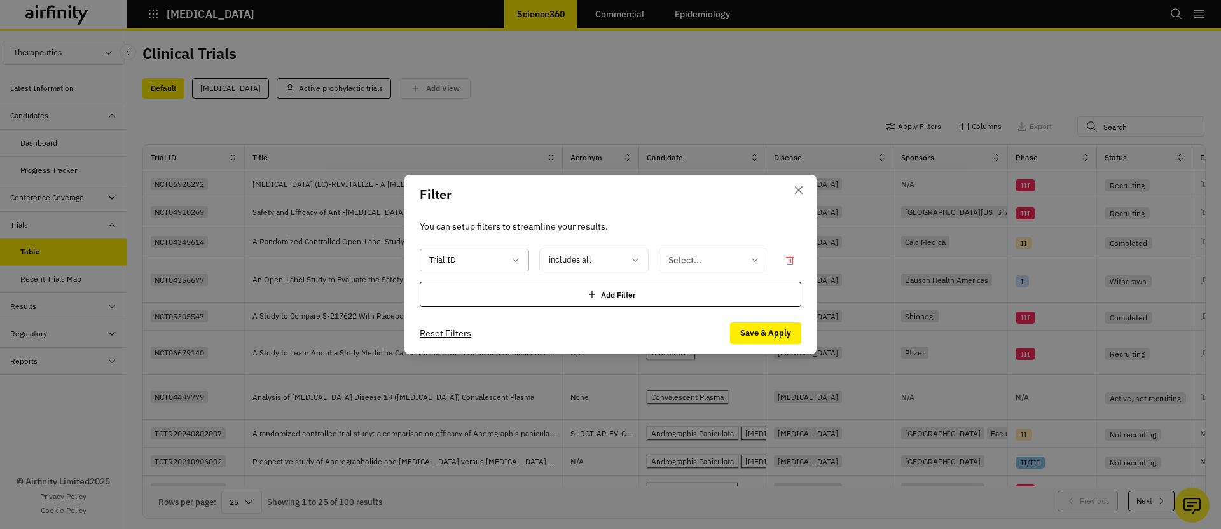
drag, startPoint x: 485, startPoint y: 261, endPoint x: 459, endPoint y: 265, distance: 26.5
click at [485, 261] on div at bounding box center [466, 260] width 75 height 16
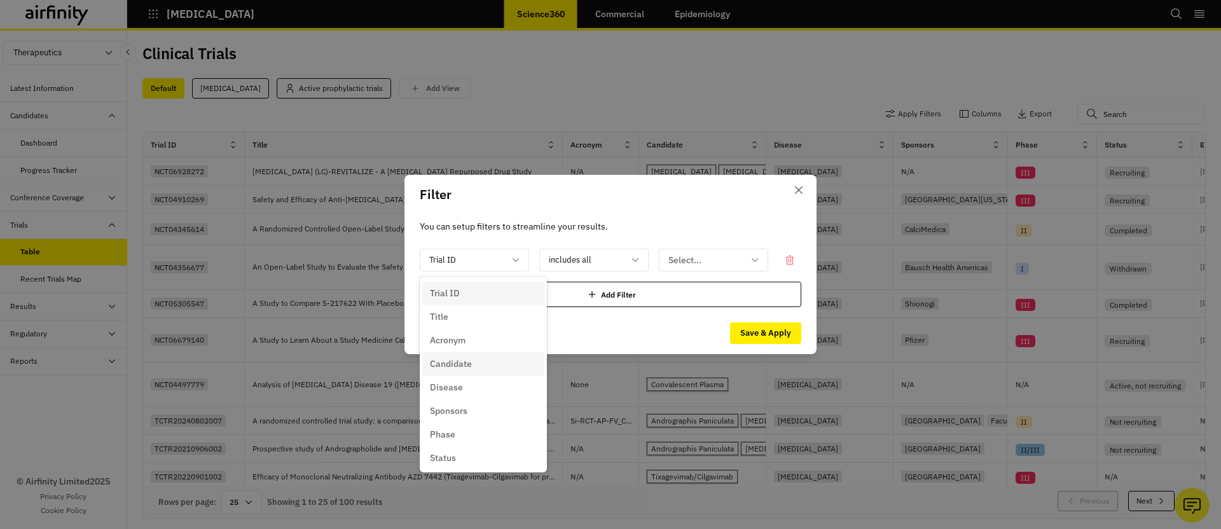
click at [459, 361] on p "Candidate" at bounding box center [451, 363] width 42 height 13
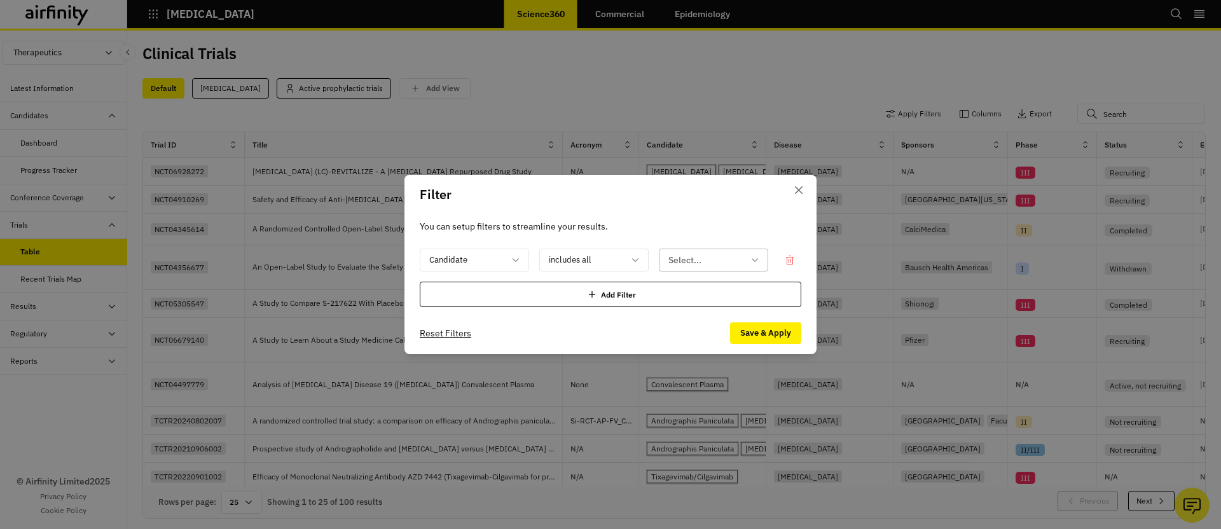
click at [707, 258] on div at bounding box center [705, 260] width 75 height 16
type input "mavr"
click at [799, 190] on icon "Close" at bounding box center [799, 190] width 8 height 8
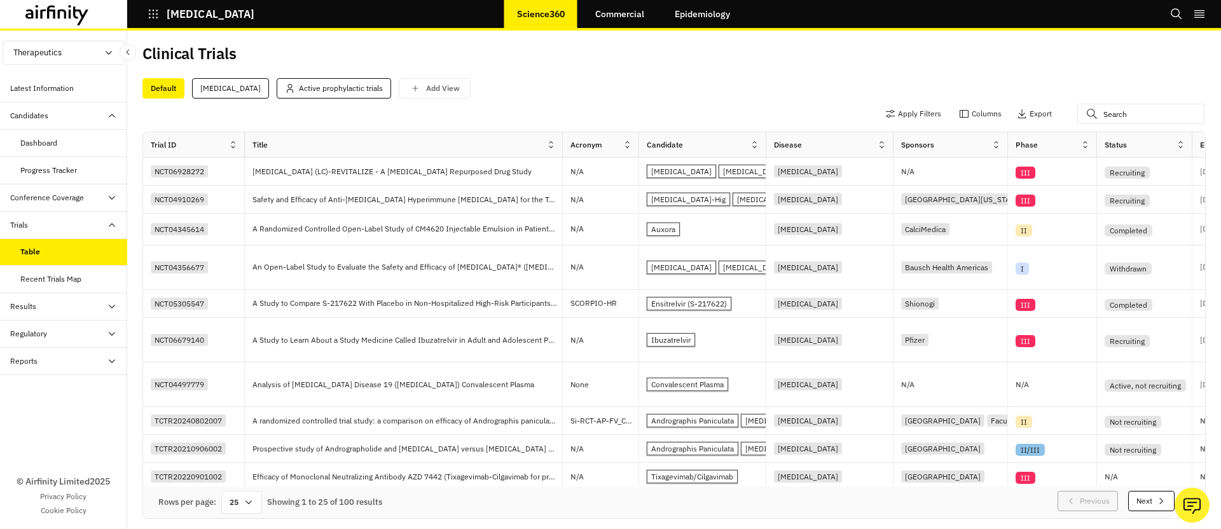
click at [67, 165] on div "Progress Tracker" at bounding box center [48, 170] width 57 height 11
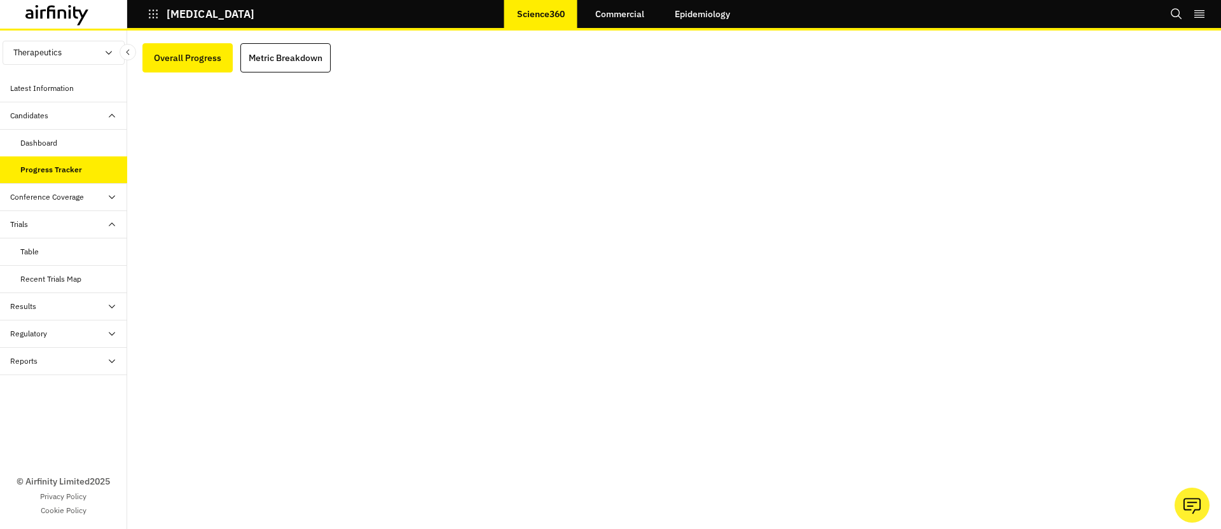
scroll to position [1, 0]
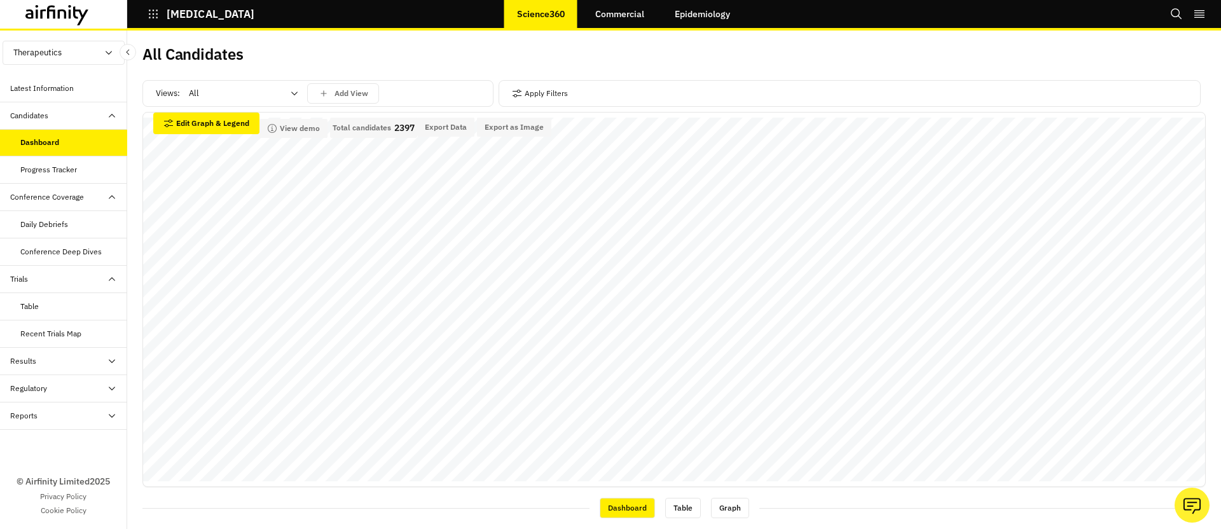
scroll to position [3, 0]
